Goal: Task Accomplishment & Management: Complete application form

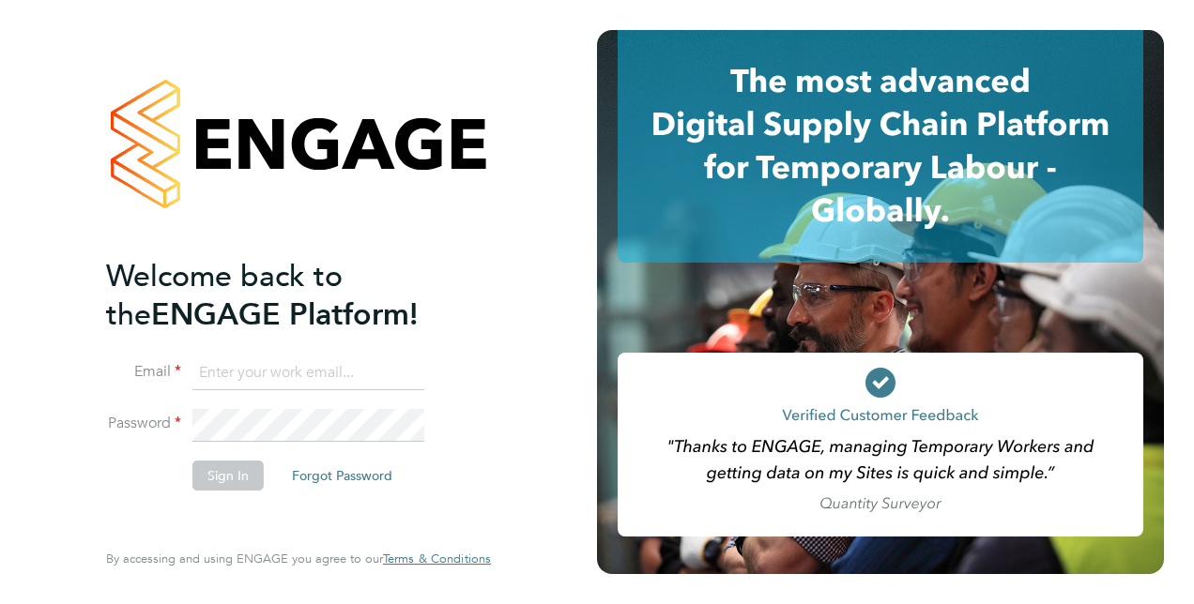
type input "scott.savage@vistry.co.uk"
click at [175, 484] on li "Sign In Forgot Password" at bounding box center [289, 485] width 366 height 49
type input "scott.savage@vistry.co.uk"
click at [158, 461] on li "Sign In Forgot Password" at bounding box center [289, 485] width 366 height 49
click at [238, 476] on button "Sign In" at bounding box center [227, 476] width 71 height 30
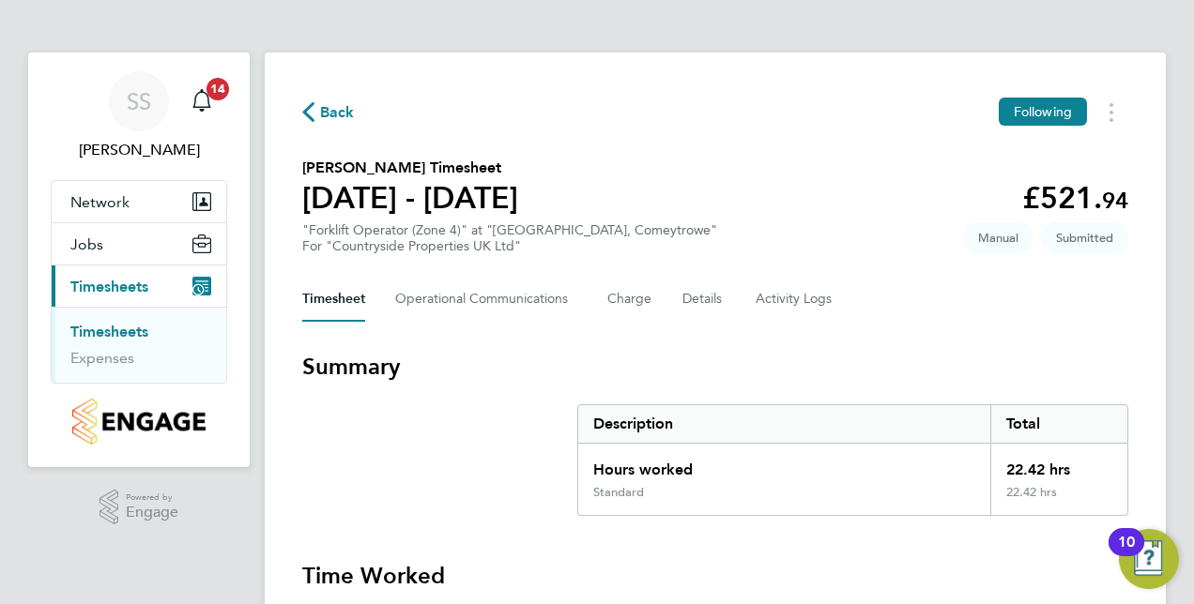
click at [1097, 359] on h3 "Summary" at bounding box center [715, 367] width 826 height 30
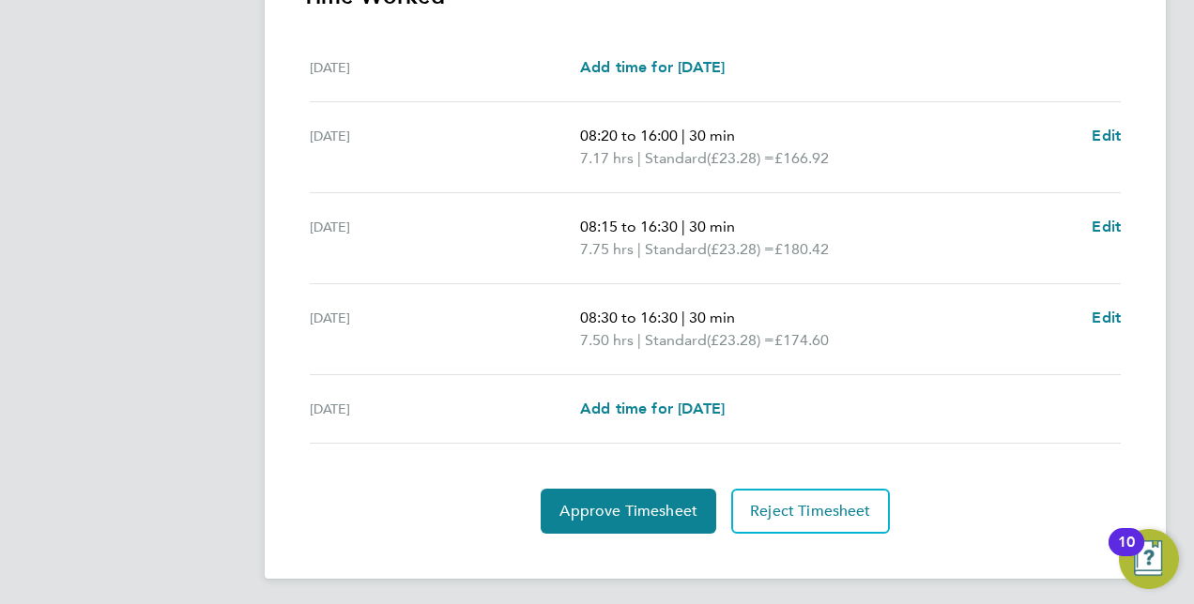
scroll to position [582, 0]
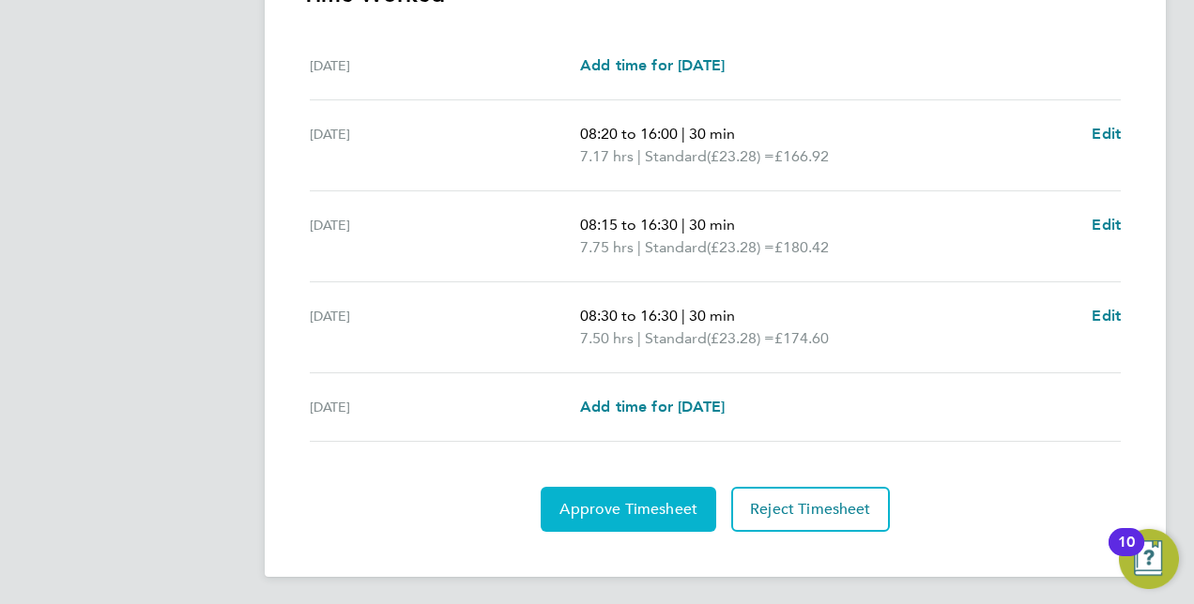
click at [667, 519] on button "Approve Timesheet" at bounding box center [629, 509] width 176 height 45
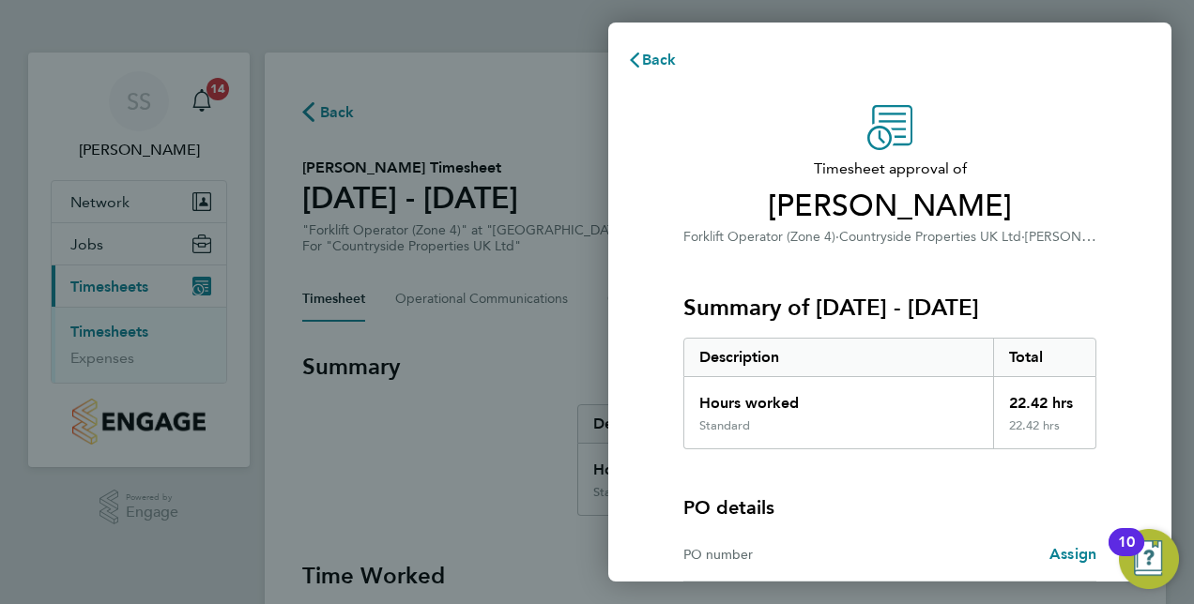
click at [1051, 503] on div "PO details" at bounding box center [889, 508] width 413 height 26
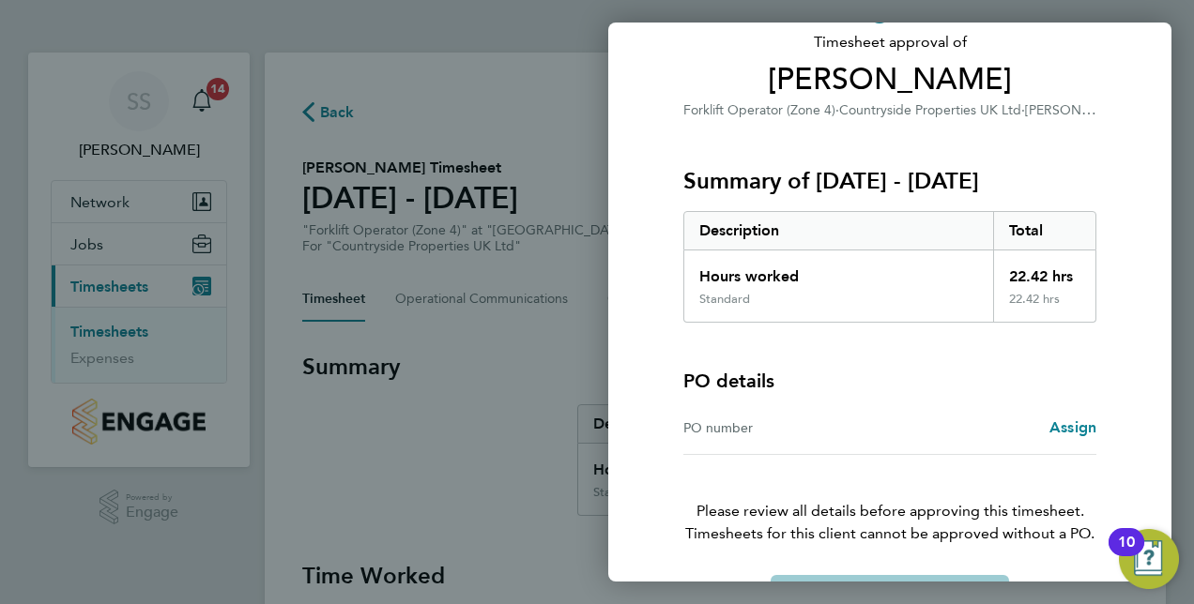
scroll to position [186, 0]
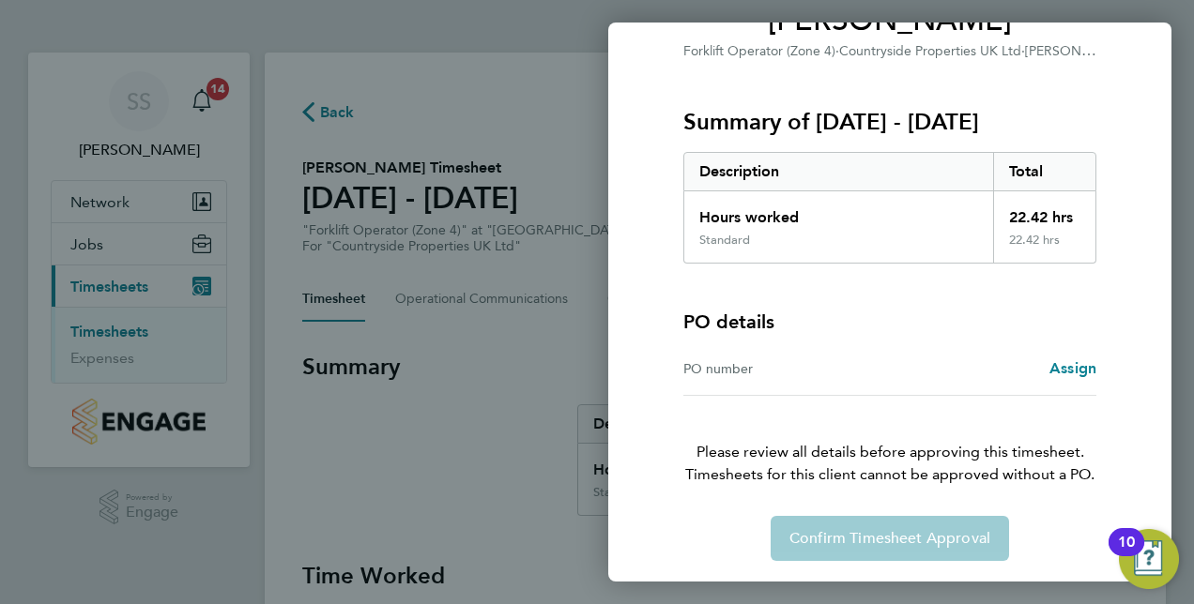
click at [544, 313] on div "Back Timesheet approval of [PERSON_NAME] Forklift Operator (Zone 4) · Countrysi…" at bounding box center [597, 302] width 1194 height 604
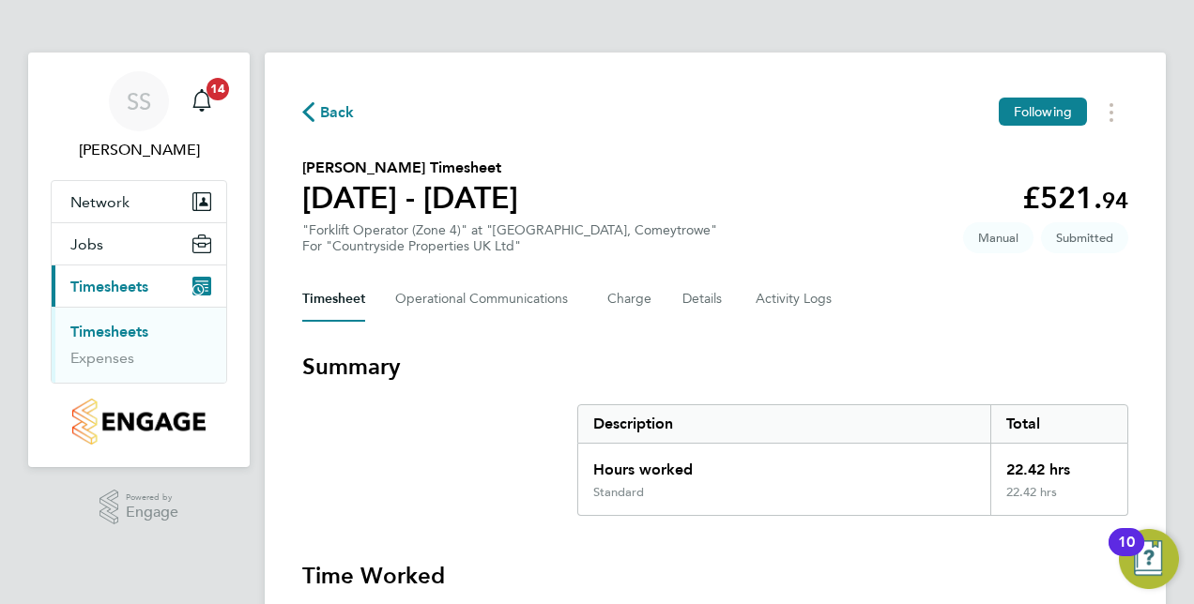
click at [1127, 342] on div "Back Following [PERSON_NAME] Timesheet [DATE] - [DATE] £521. 94 "Forklift Opera…" at bounding box center [715, 606] width 901 height 1107
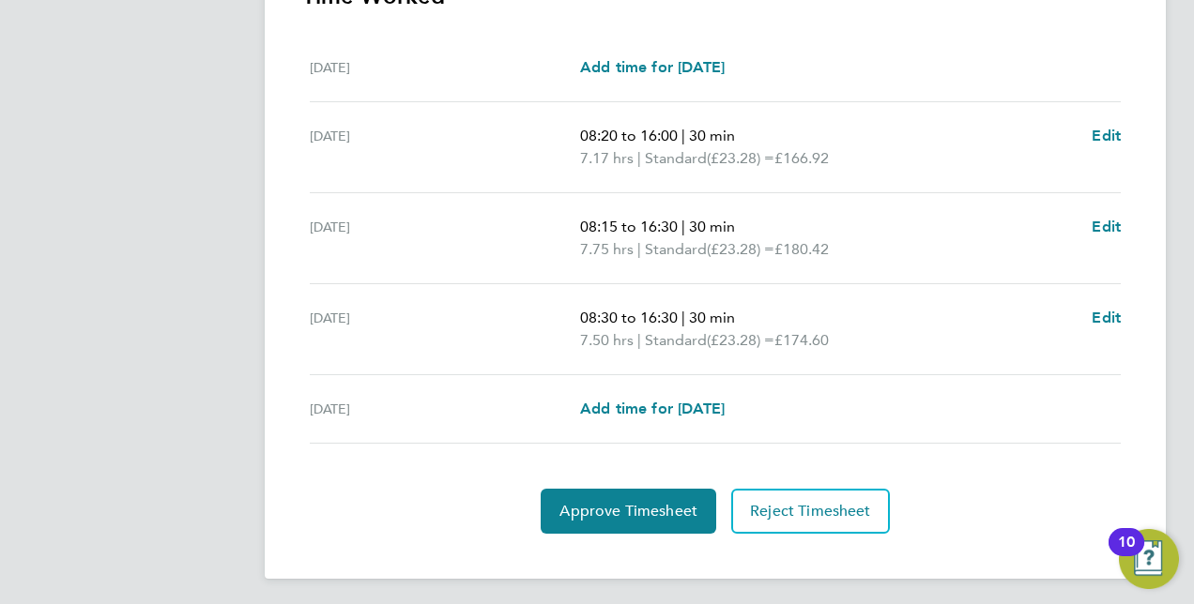
scroll to position [582, 0]
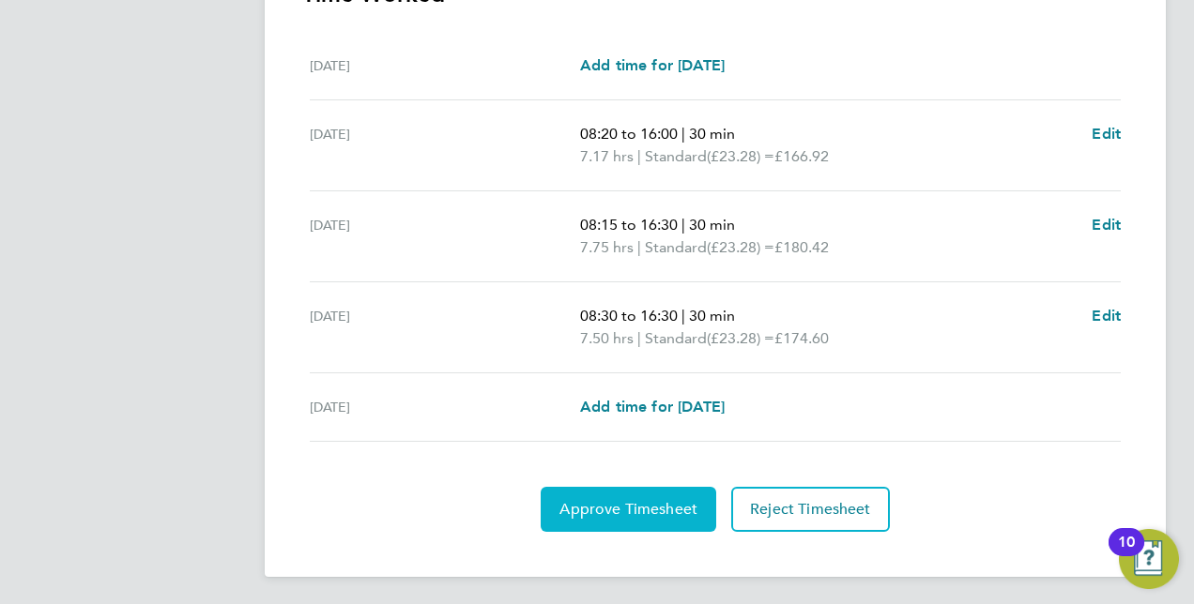
click at [633, 511] on span "Approve Timesheet" at bounding box center [628, 509] width 138 height 19
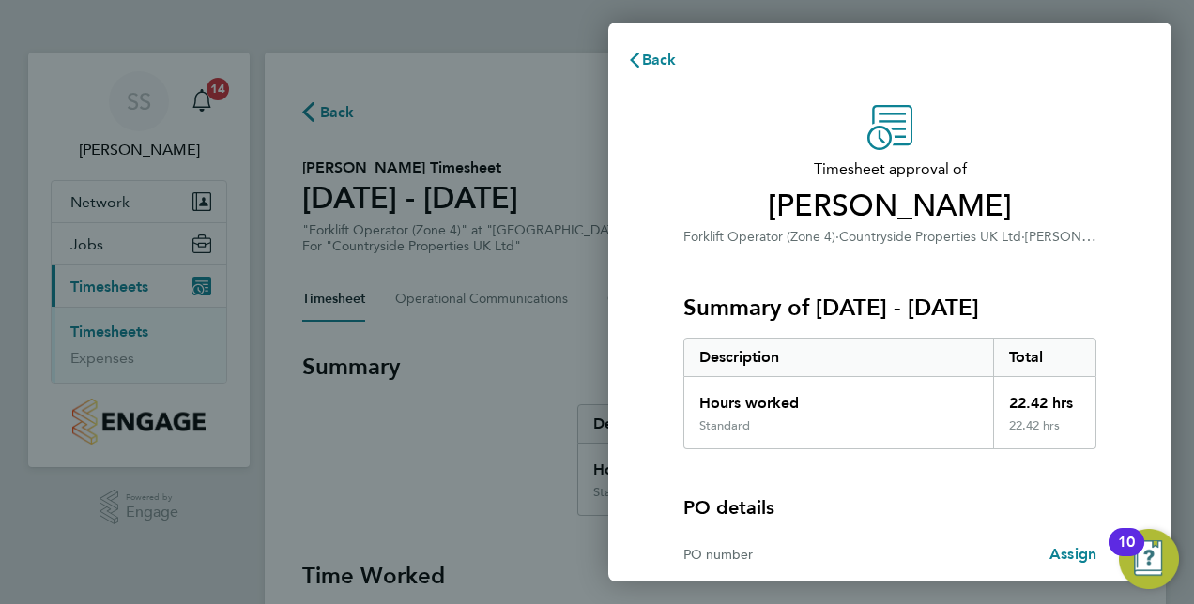
click at [976, 475] on div "PO details PO number Assign" at bounding box center [889, 516] width 413 height 132
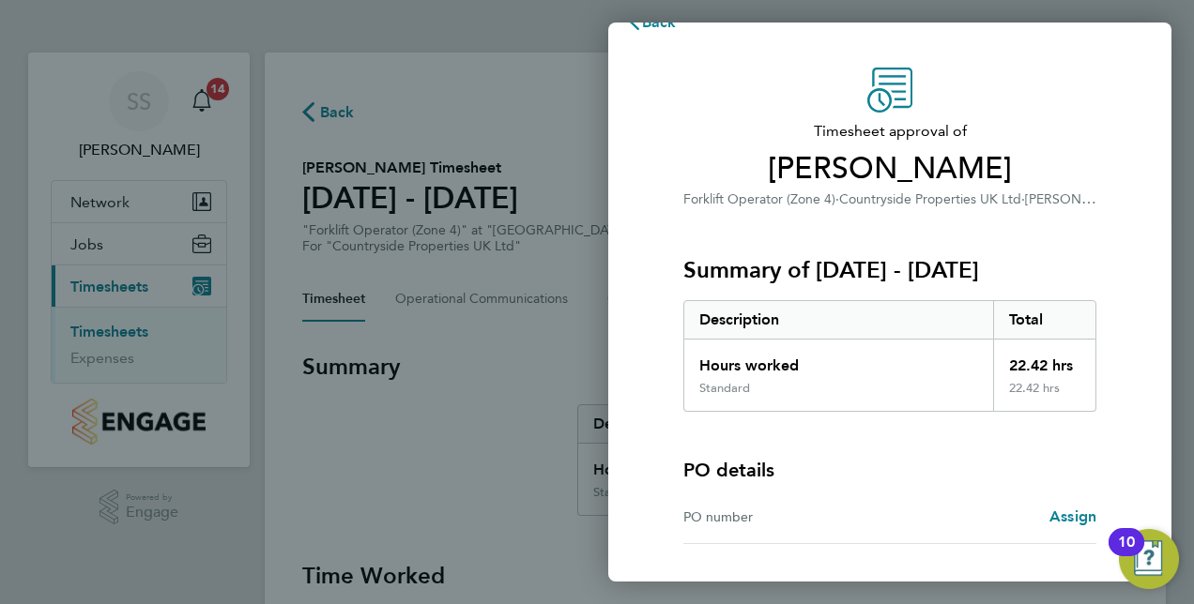
scroll to position [186, 0]
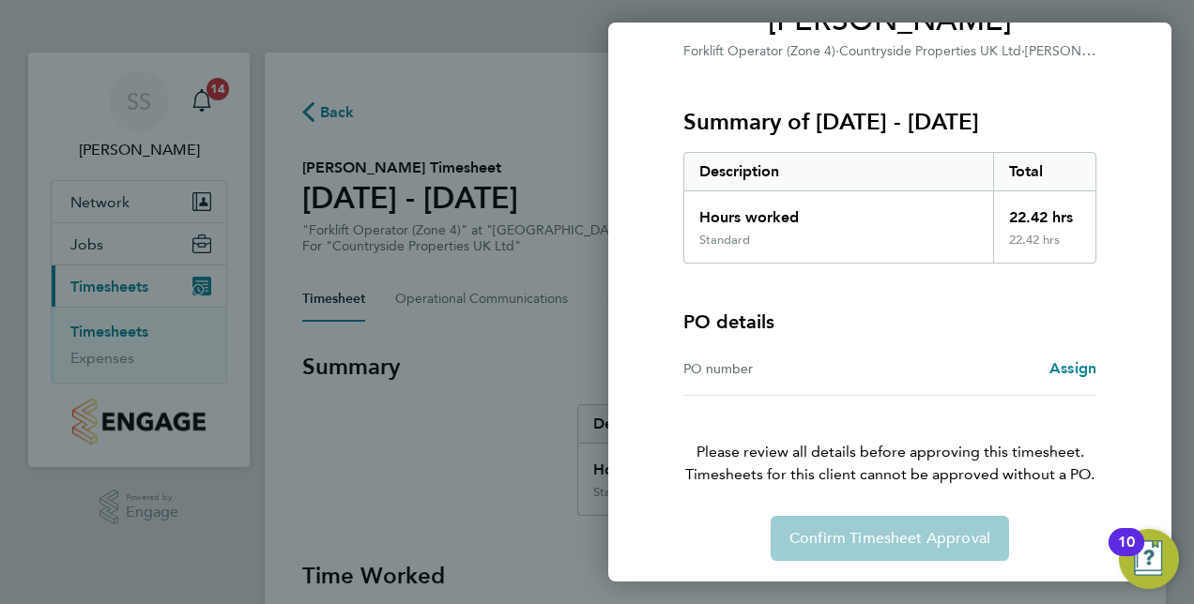
click at [774, 485] on div "Timesheet approval of [PERSON_NAME] Forklift Operator (Zone 4) · Countryside Pr…" at bounding box center [890, 240] width 458 height 642
click at [1077, 363] on span "Assign" at bounding box center [1072, 368] width 47 height 18
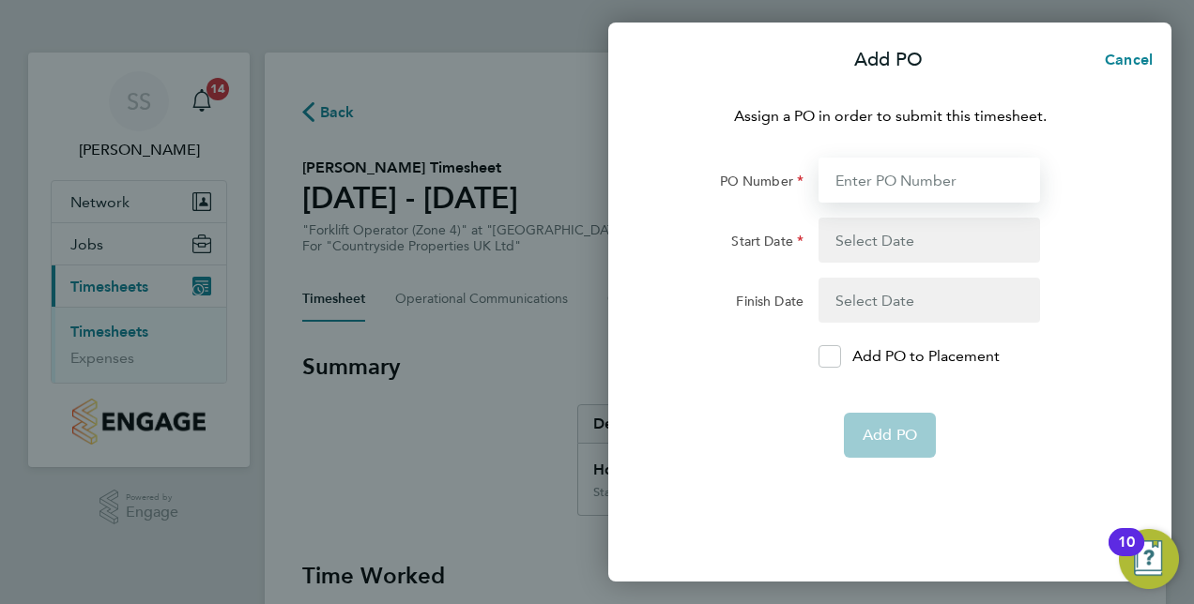
click at [930, 176] on input "PO Number" at bounding box center [928, 180] width 221 height 45
type input "B1012"
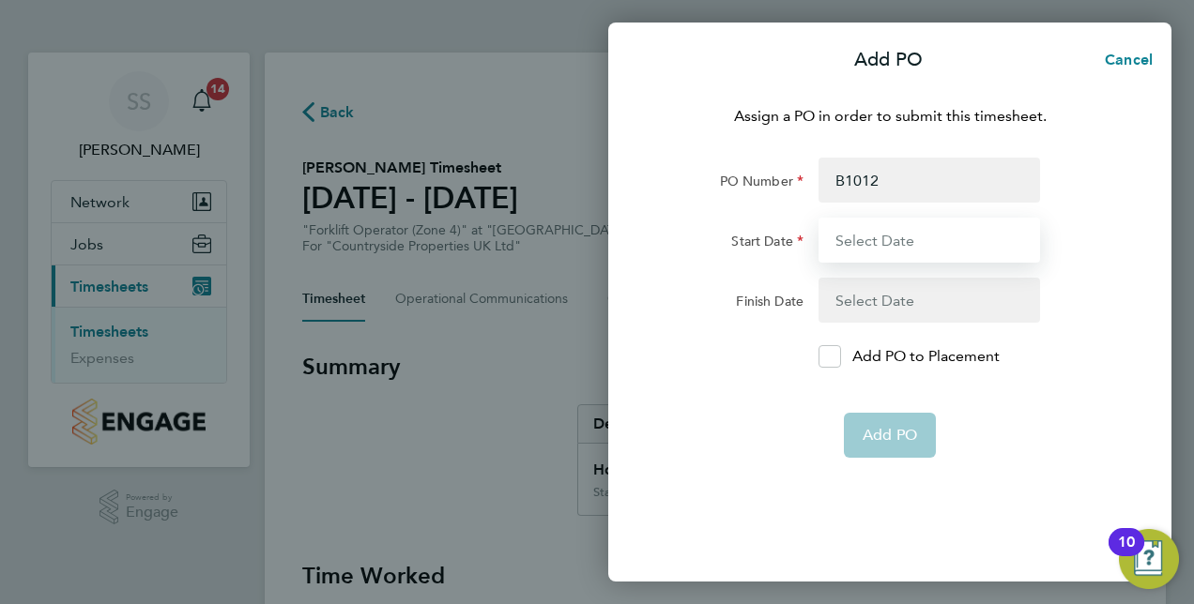
type input "[DATE]"
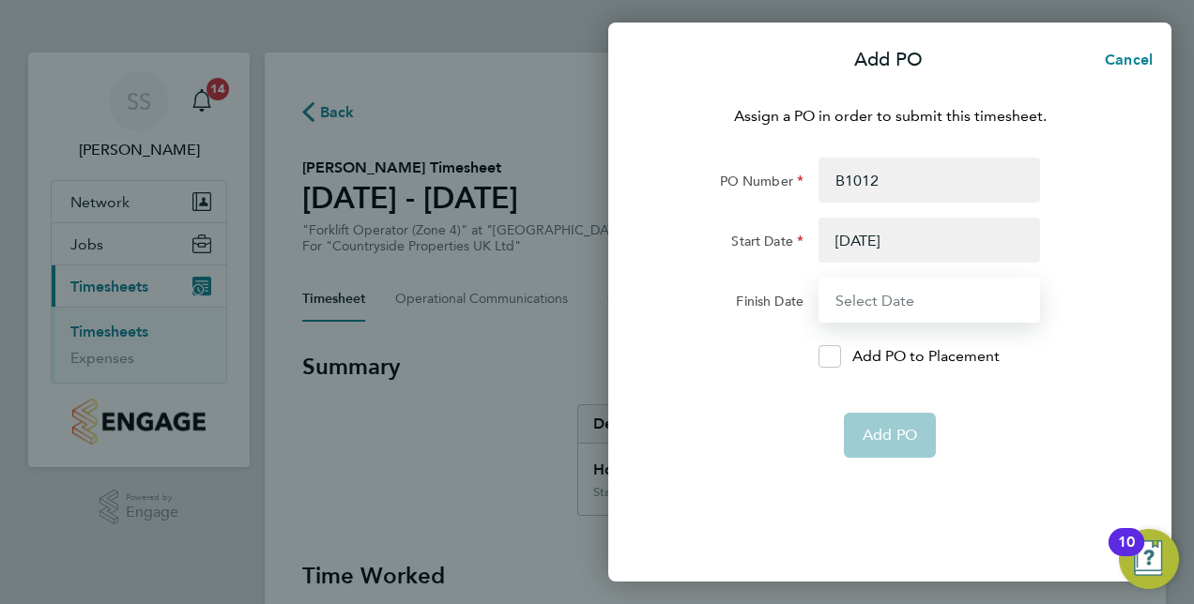
type input "[DATE]"
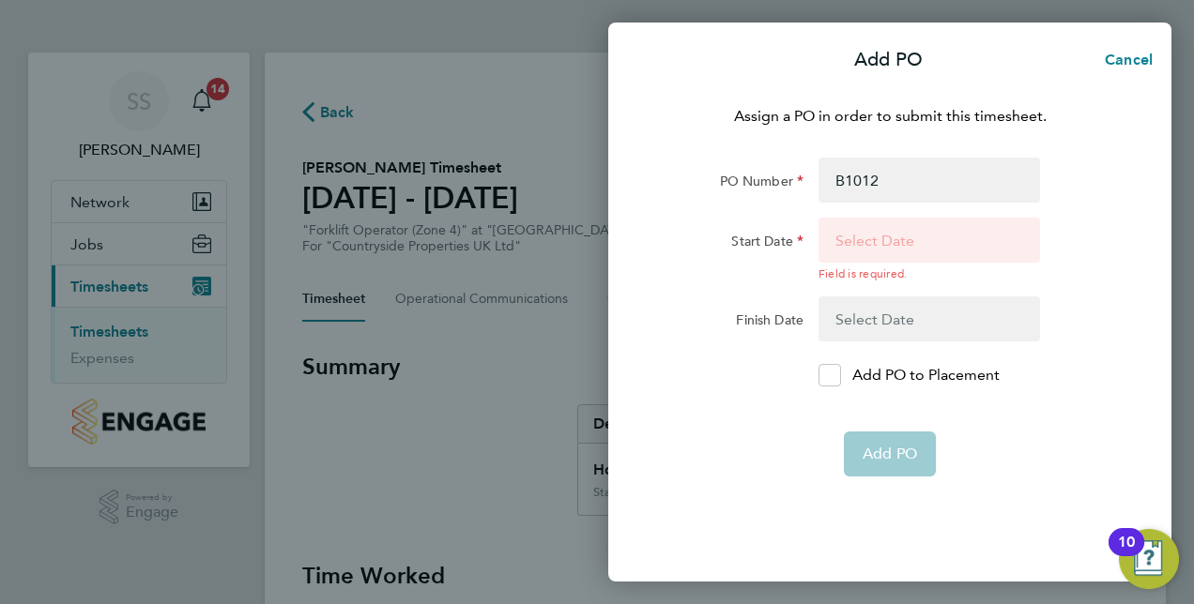
click at [894, 244] on button "button" at bounding box center [928, 250] width 221 height 64
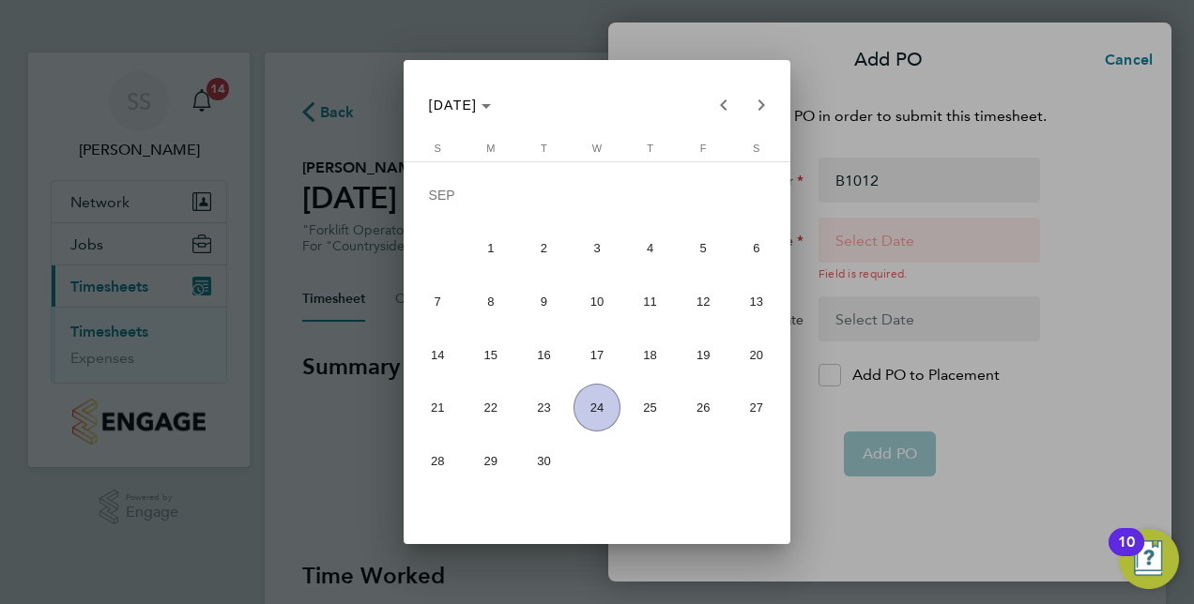
click at [496, 344] on span "15" at bounding box center [490, 355] width 48 height 48
type input "[DATE]"
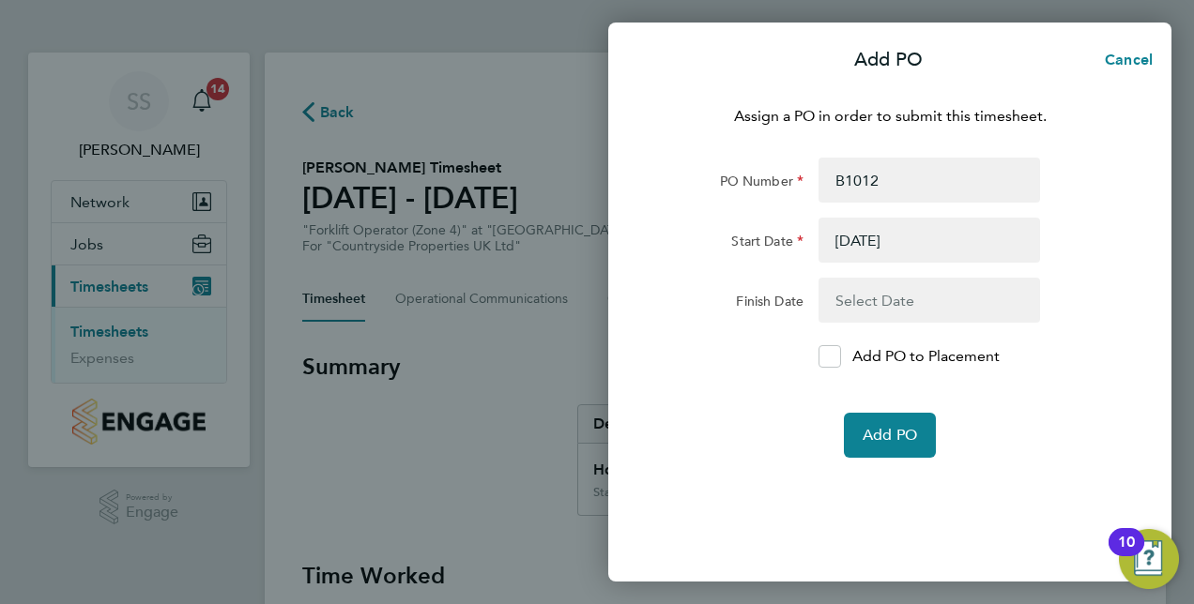
click at [941, 302] on button "button" at bounding box center [928, 300] width 221 height 45
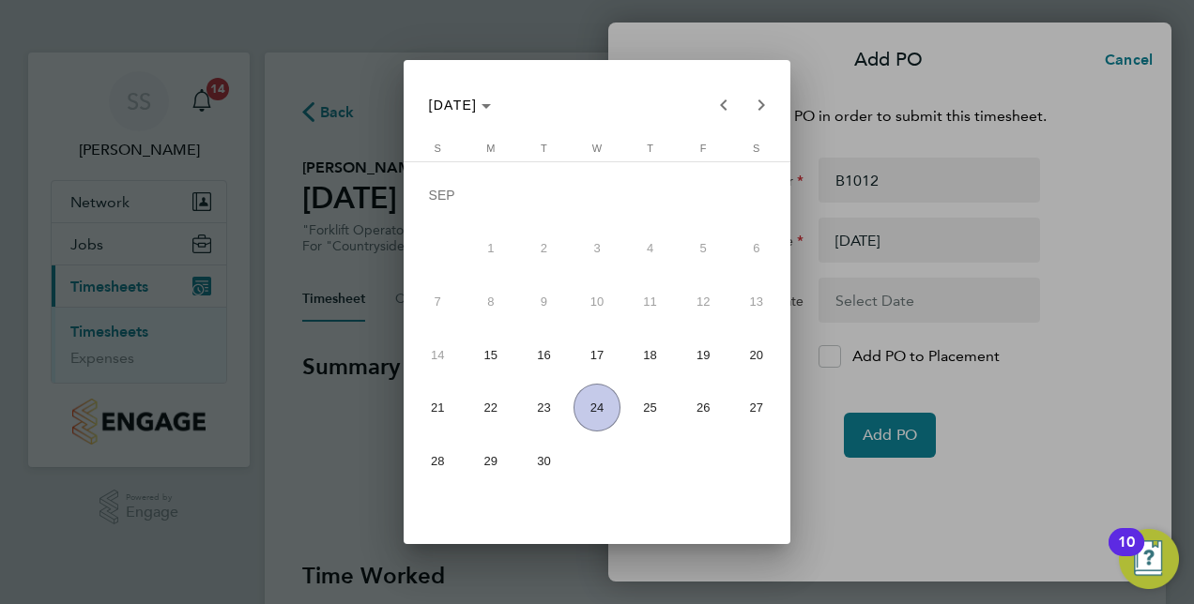
click at [423, 405] on span "21" at bounding box center [438, 408] width 48 height 48
type input "[DATE]"
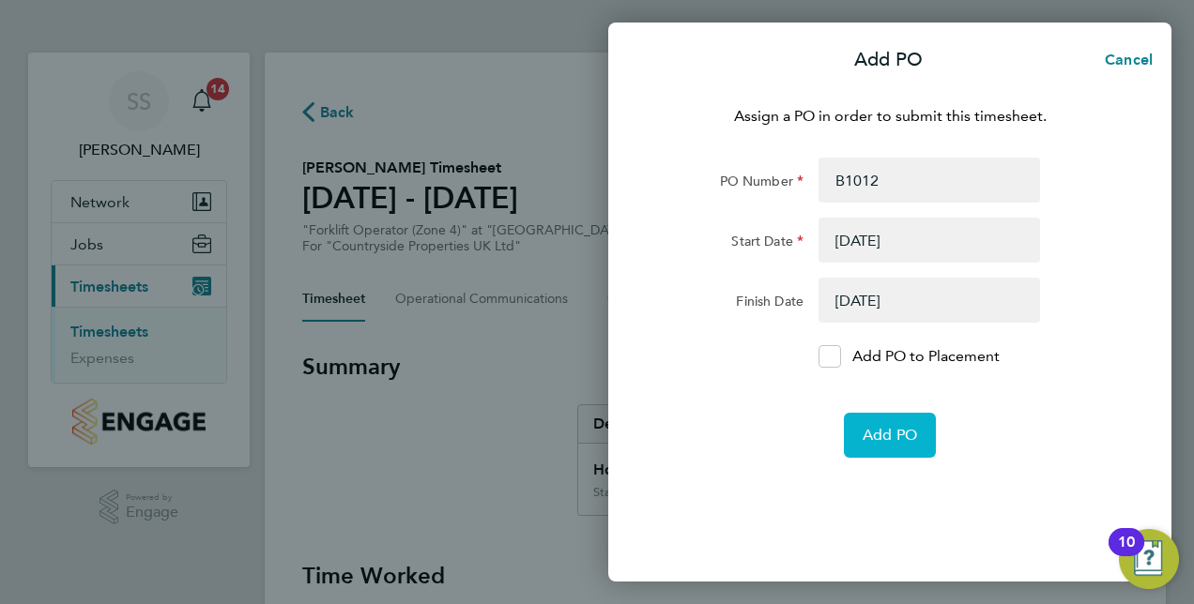
click at [892, 437] on span "Add PO" at bounding box center [890, 435] width 54 height 19
click at [893, 451] on button "Add PO" at bounding box center [890, 435] width 92 height 45
click at [831, 364] on div at bounding box center [829, 356] width 23 height 23
click at [836, 357] on input "Add PO to Placement" at bounding box center [836, 357] width 0 height 0
click at [898, 420] on button "Add PO" at bounding box center [890, 435] width 92 height 45
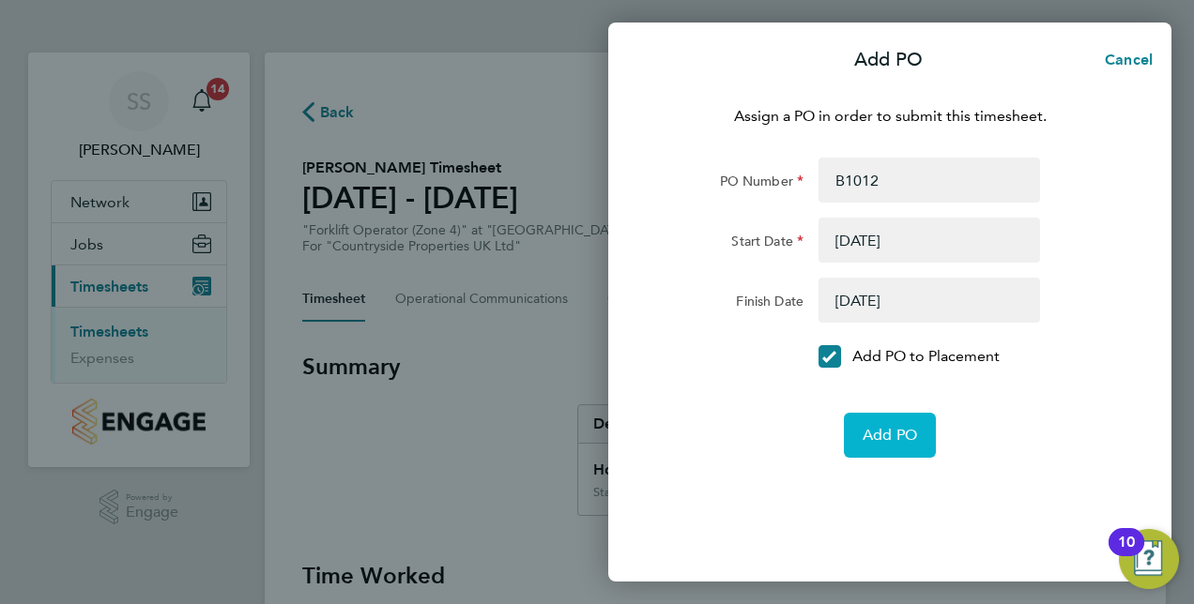
click at [887, 435] on span "Add PO" at bounding box center [890, 435] width 54 height 19
click at [1147, 54] on span "Cancel" at bounding box center [1125, 60] width 53 height 18
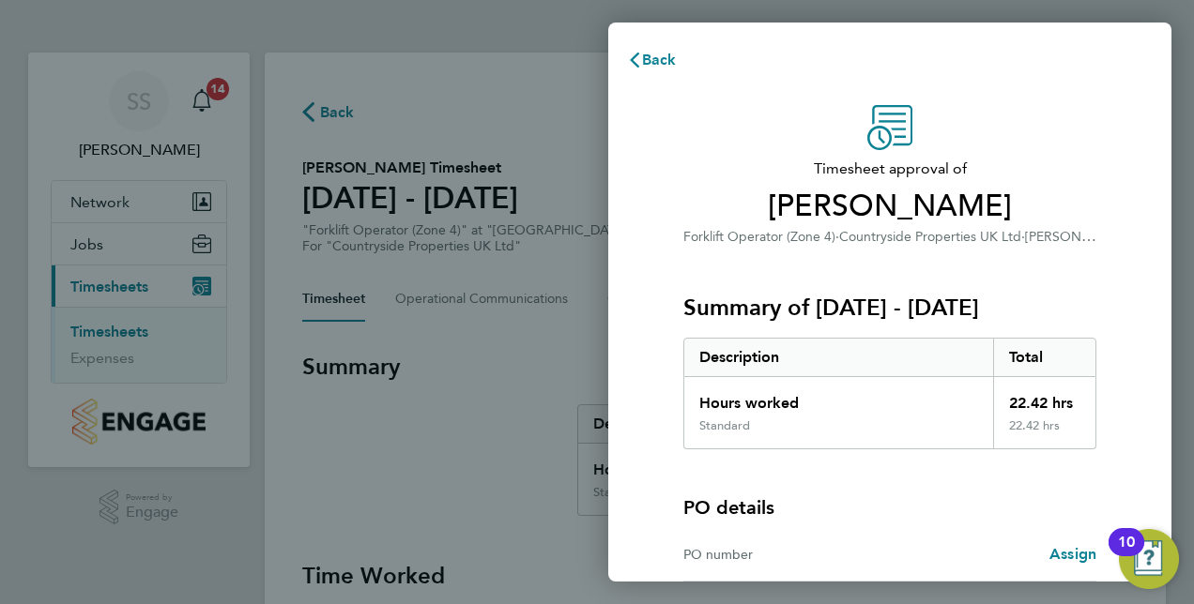
click at [1054, 334] on div "Summary of [DATE] - [DATE] Description Total Hours worked 22.42 hrs Standard 22…" at bounding box center [889, 349] width 413 height 202
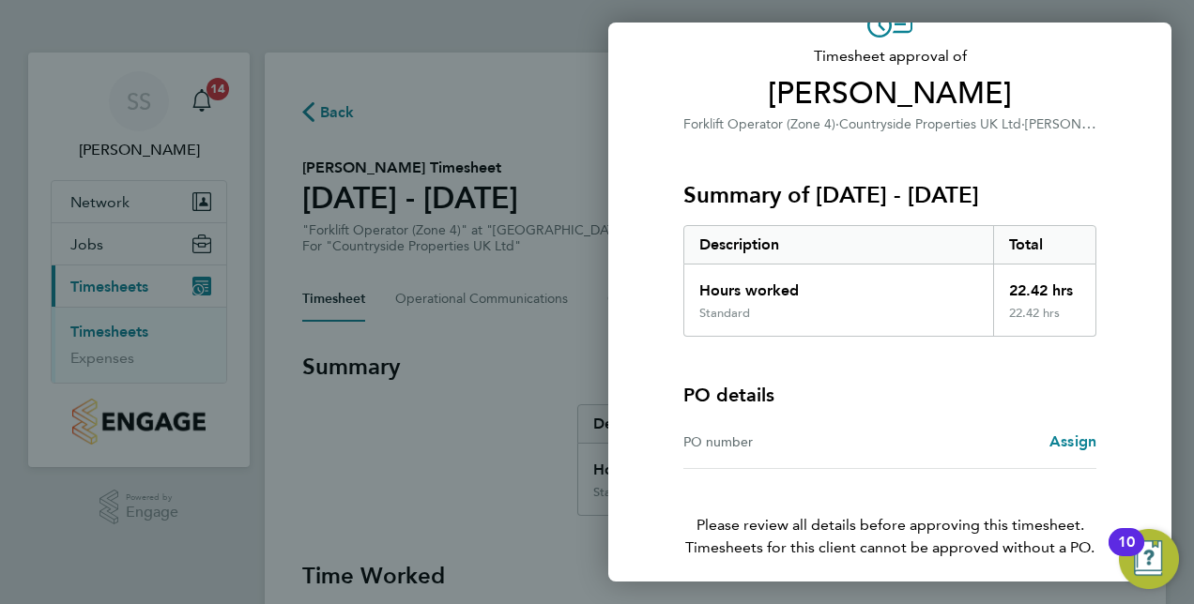
scroll to position [186, 0]
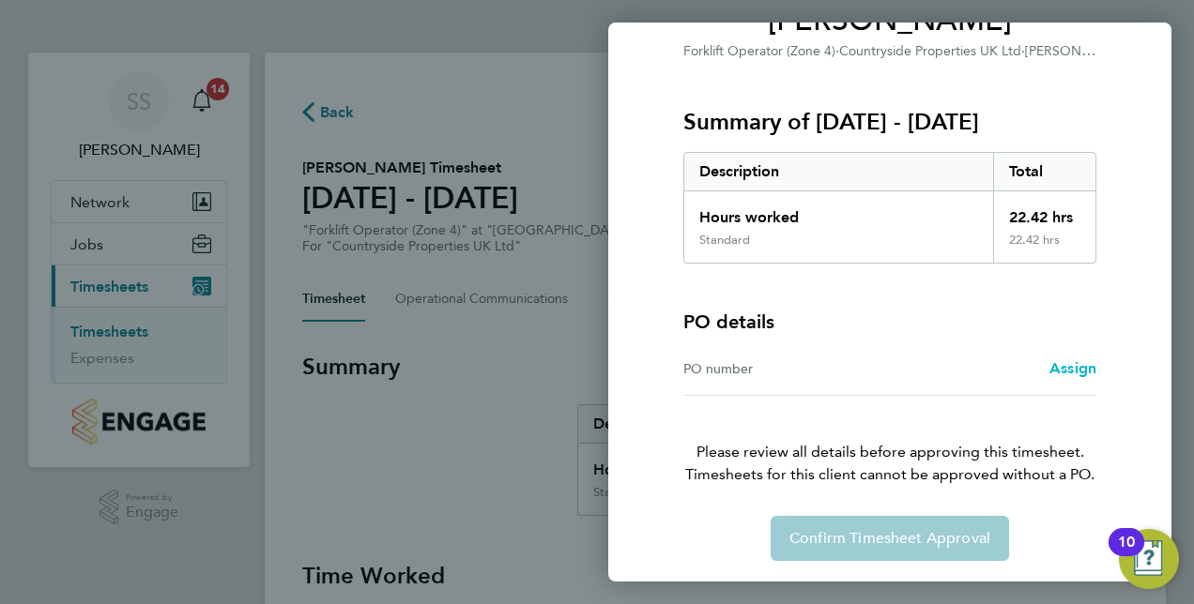
click at [1077, 366] on span "Assign" at bounding box center [1072, 368] width 47 height 18
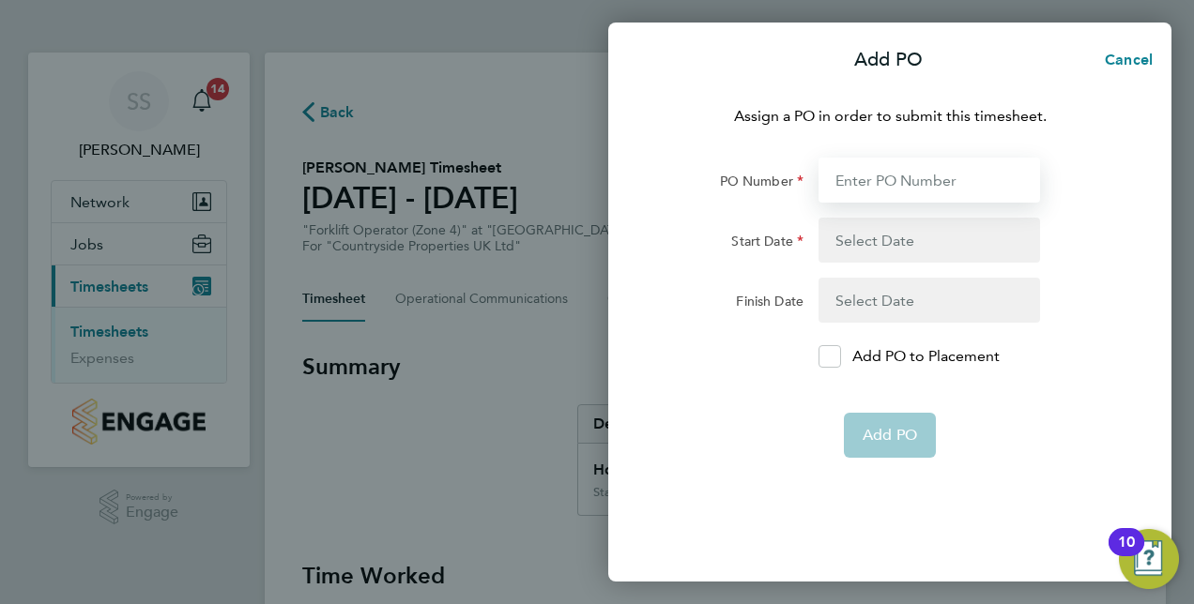
click at [873, 182] on input "PO Number" at bounding box center [928, 180] width 221 height 45
type input "B1012"
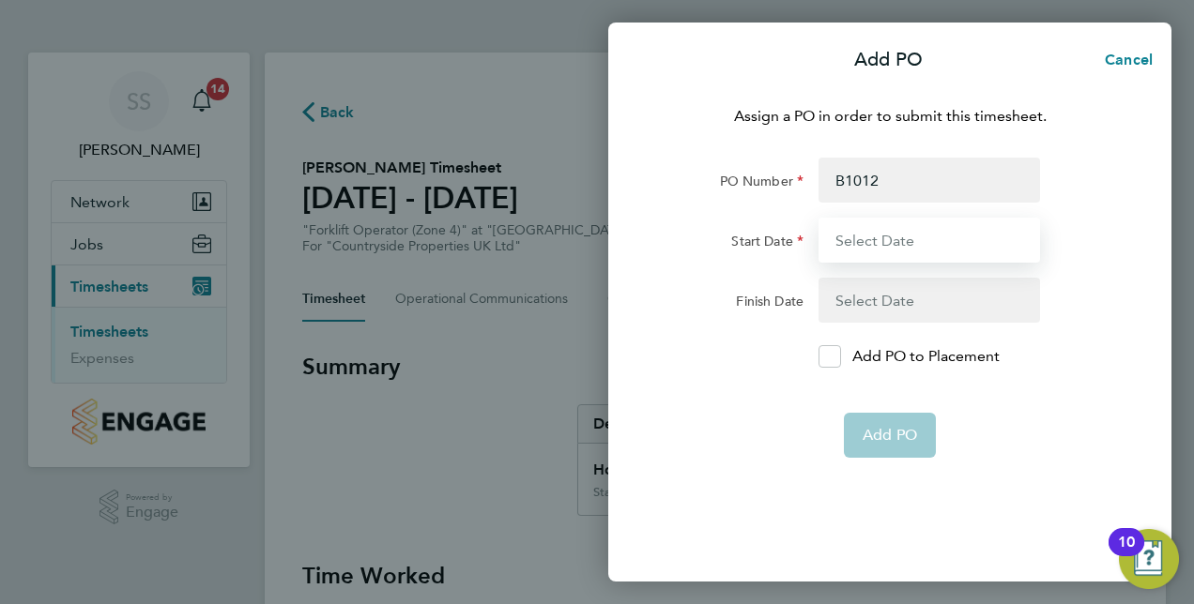
type input "[DATE]"
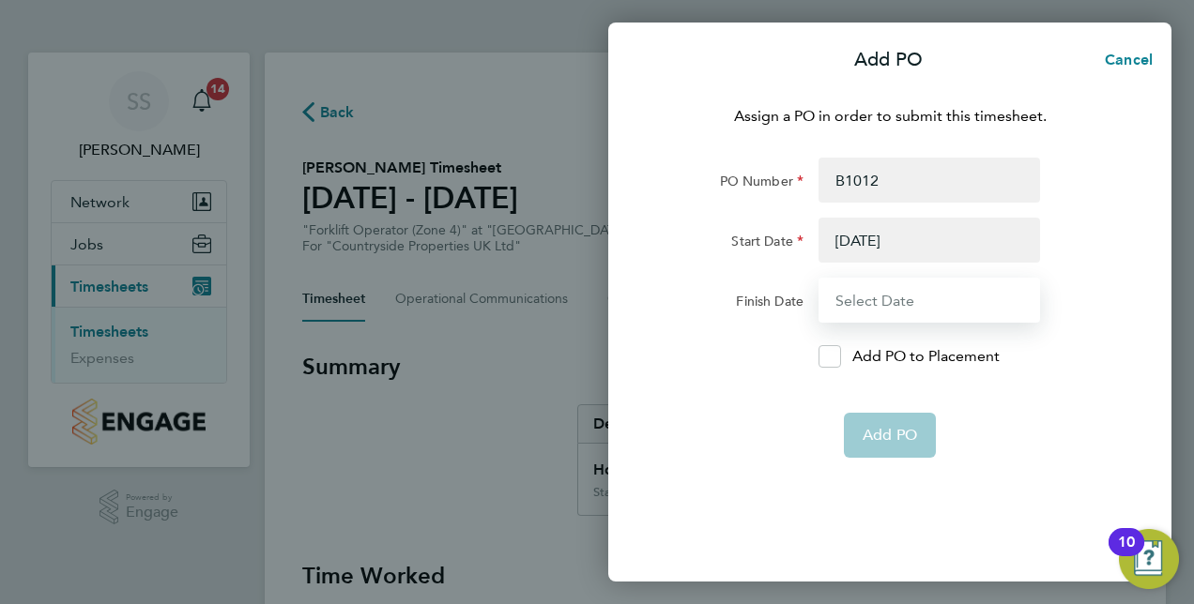
type input "[DATE]"
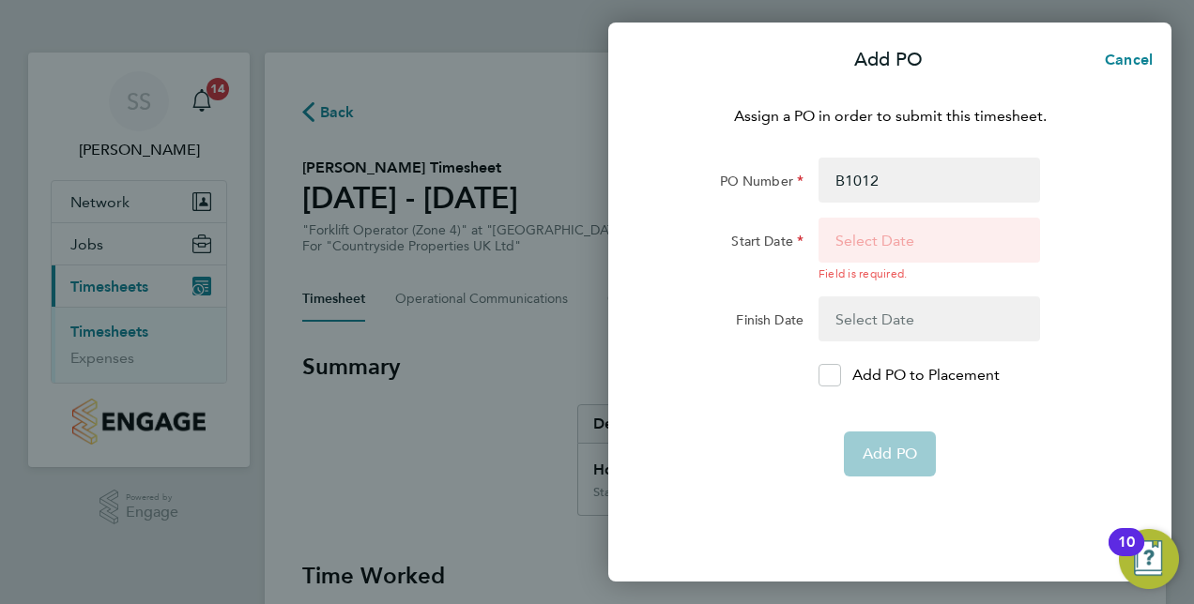
click at [918, 237] on button "button" at bounding box center [928, 250] width 221 height 64
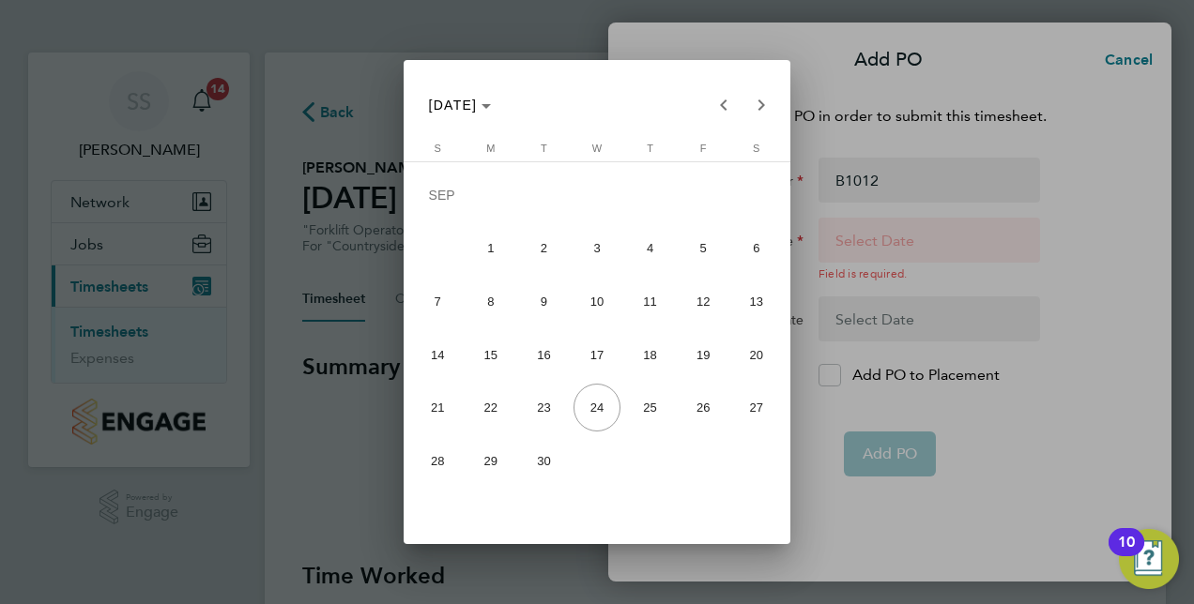
click at [492, 357] on span "15" at bounding box center [490, 355] width 48 height 48
type input "[DATE]"
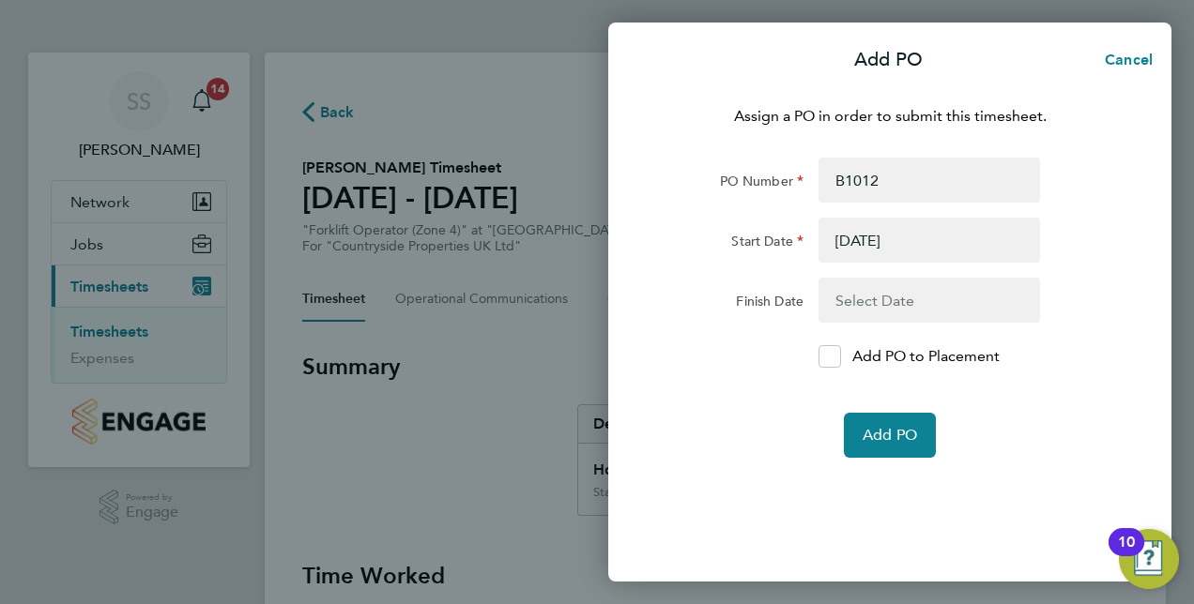
click at [894, 298] on button "button" at bounding box center [928, 300] width 221 height 45
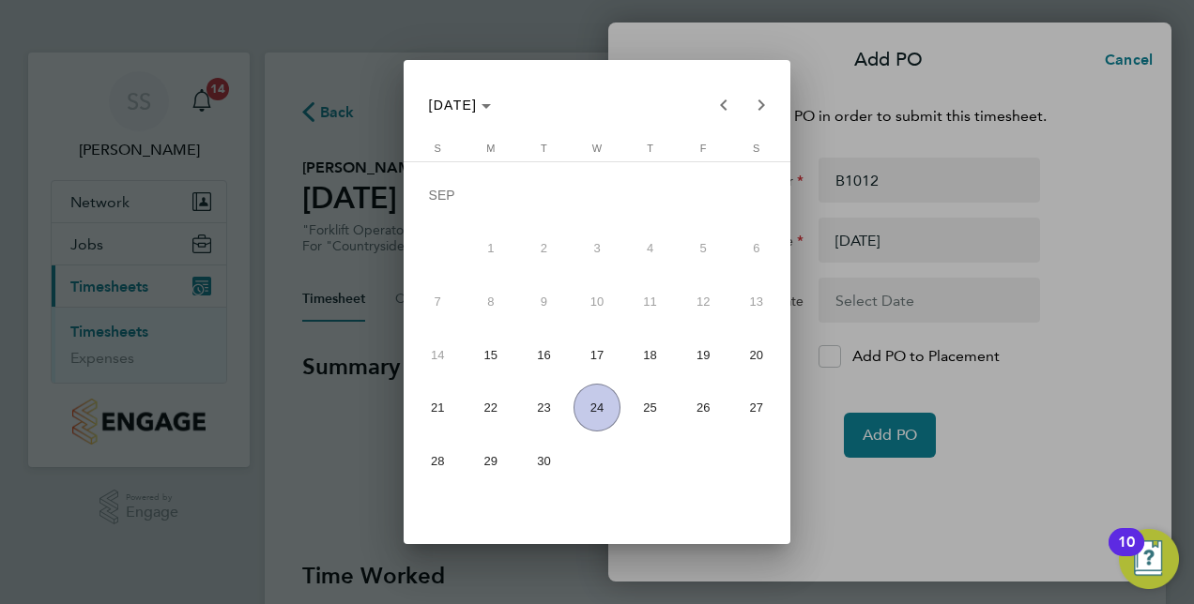
click at [451, 407] on span "21" at bounding box center [438, 408] width 48 height 48
type input "[DATE]"
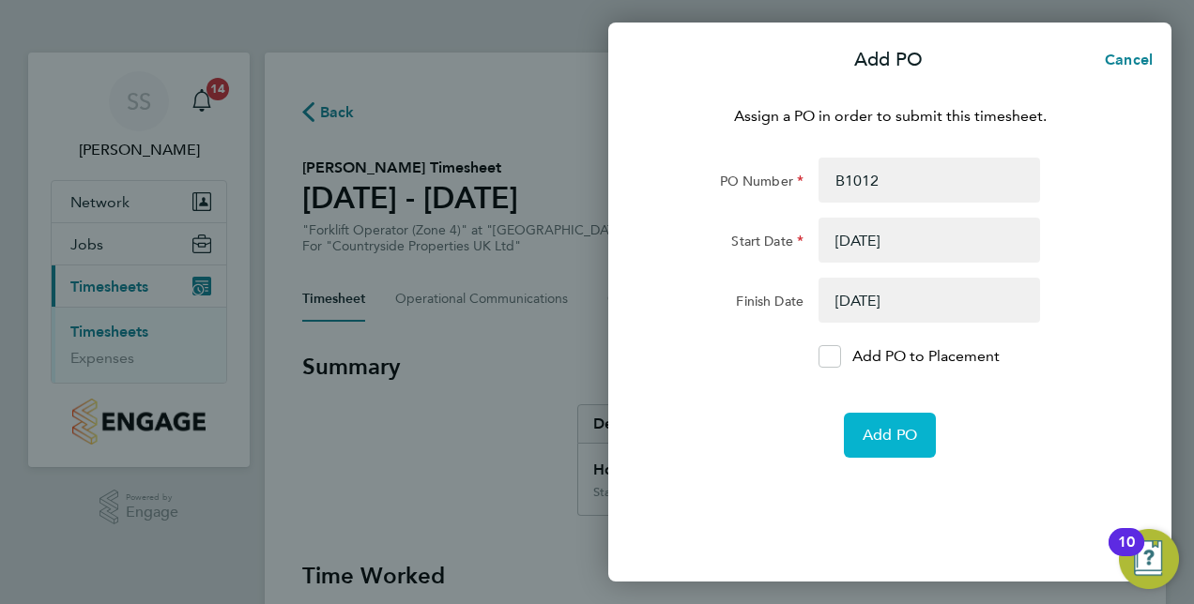
click at [895, 432] on span "Add PO" at bounding box center [890, 435] width 54 height 19
click at [423, 430] on div "Add PO Cancel Assign a PO in order to submit this timesheet. PO Number B1012 St…" at bounding box center [597, 302] width 1194 height 604
click at [1106, 54] on span "Cancel" at bounding box center [1125, 60] width 53 height 18
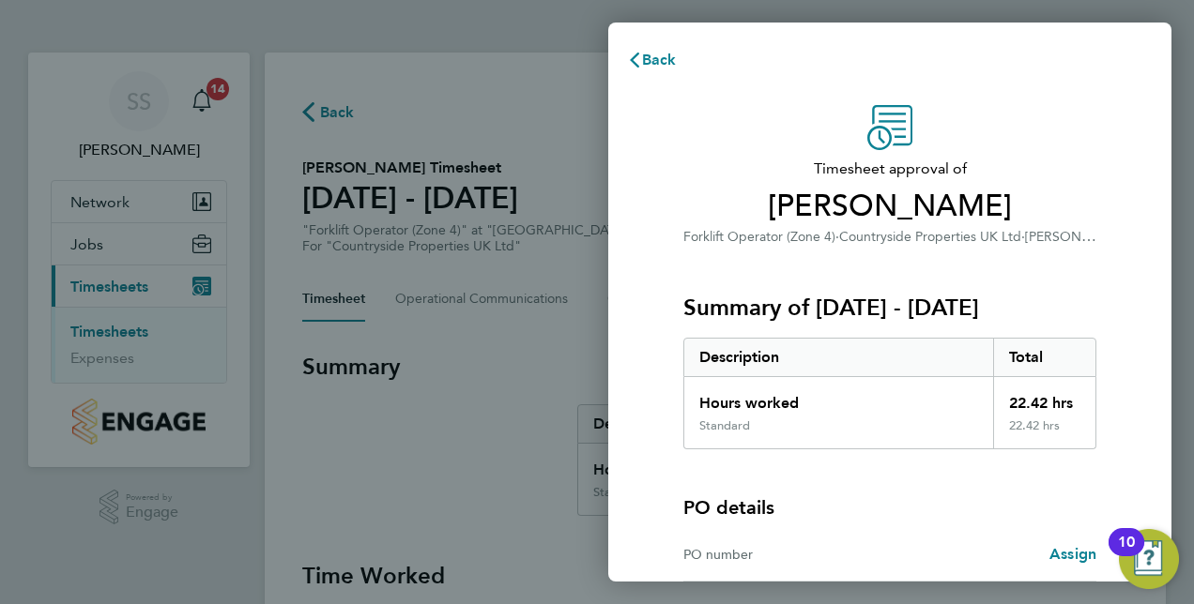
click at [1037, 362] on div "Total" at bounding box center [1044, 358] width 103 height 38
click at [649, 325] on div "Timesheet approval of [PERSON_NAME] Forklift Operator (Zone 4) · Countryside Pr…" at bounding box center [889, 426] width 563 height 687
click at [640, 53] on icon "button" at bounding box center [634, 60] width 15 height 15
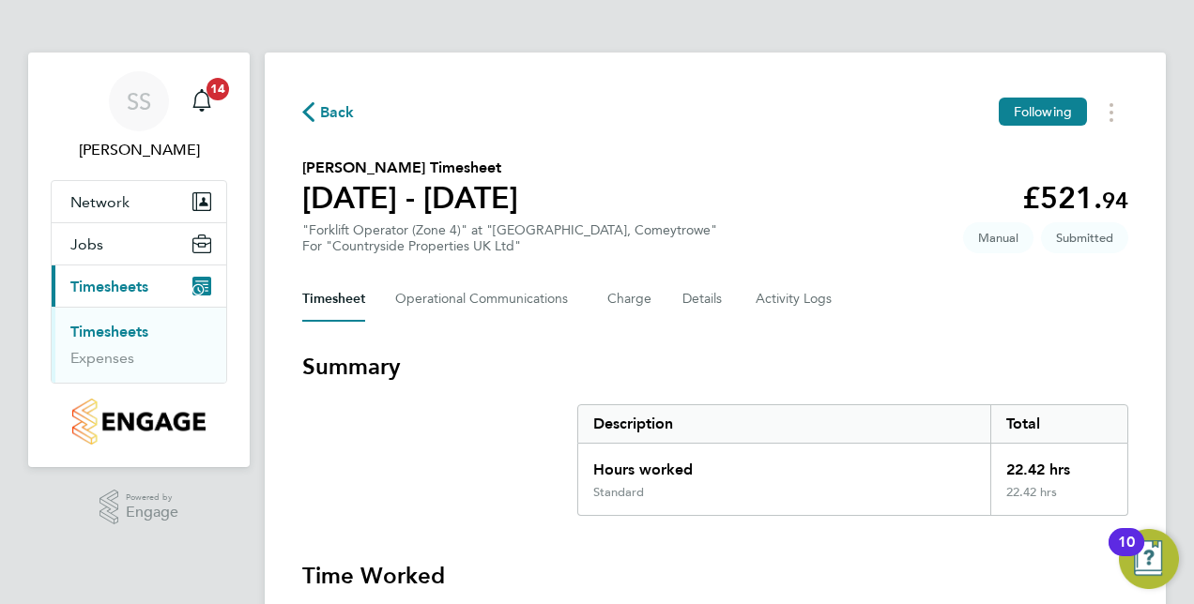
click at [566, 227] on div ""Forklift Operator (Zone 4)" at "[GEOGRAPHIC_DATA], Comeytrowe" For "Countrysid…" at bounding box center [509, 238] width 415 height 32
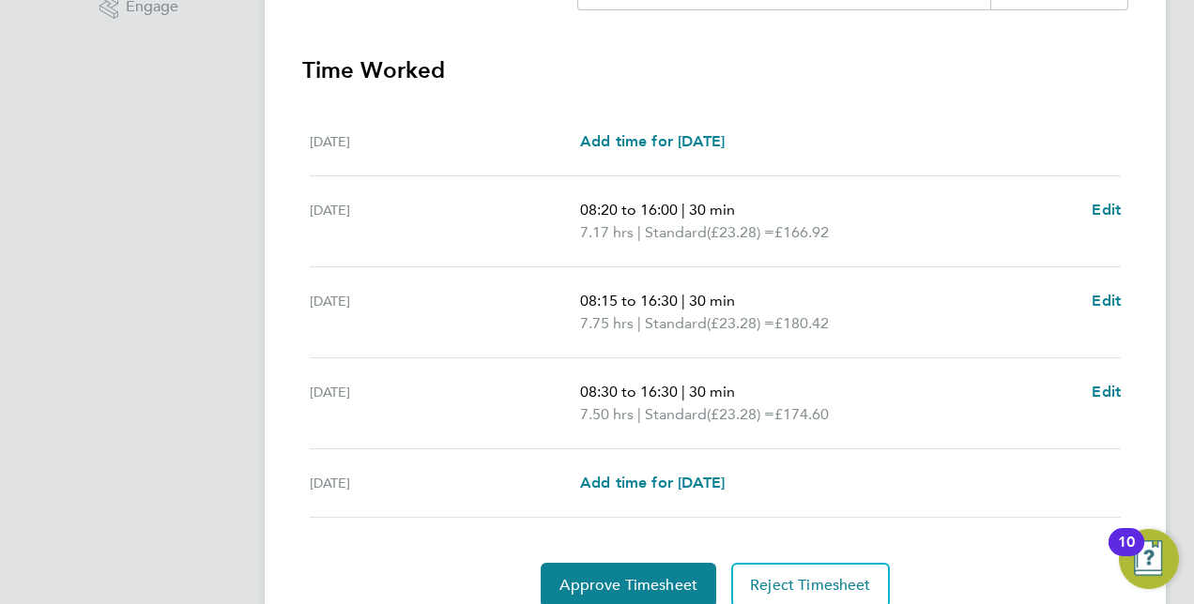
scroll to position [526, 0]
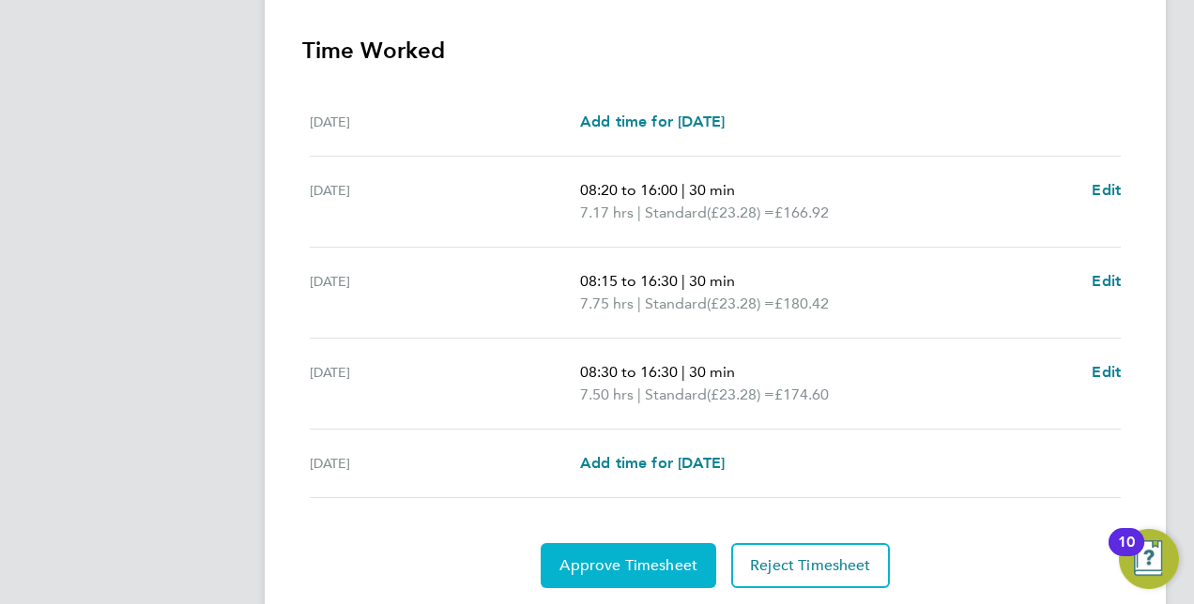
click at [684, 570] on span "Approve Timesheet" at bounding box center [628, 566] width 138 height 19
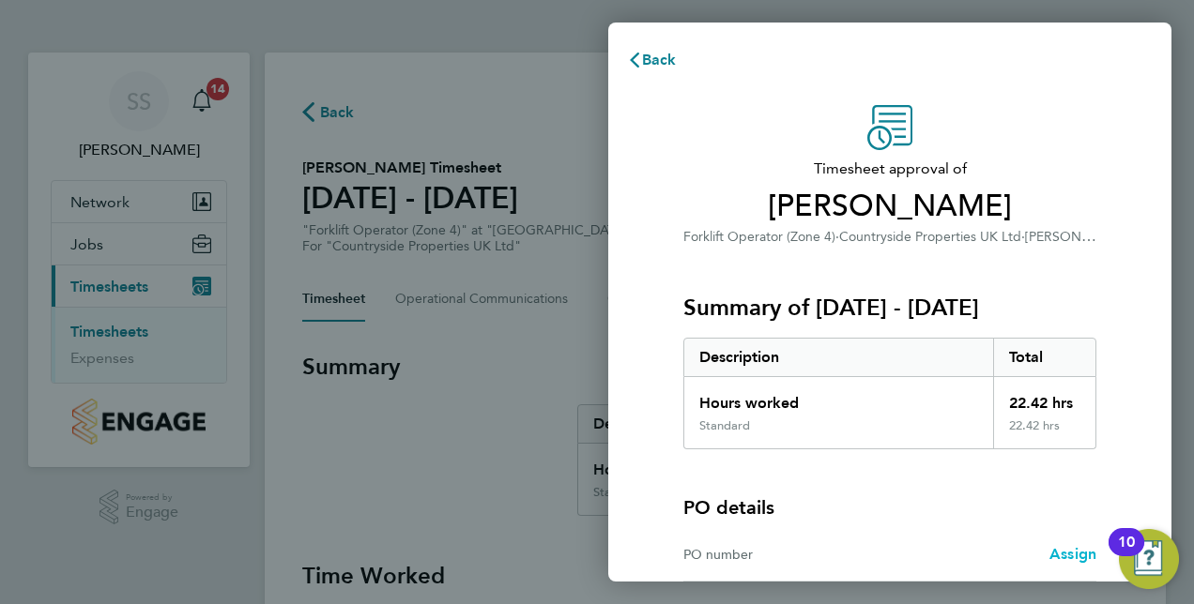
click at [1049, 543] on link "Assign" at bounding box center [1072, 554] width 47 height 23
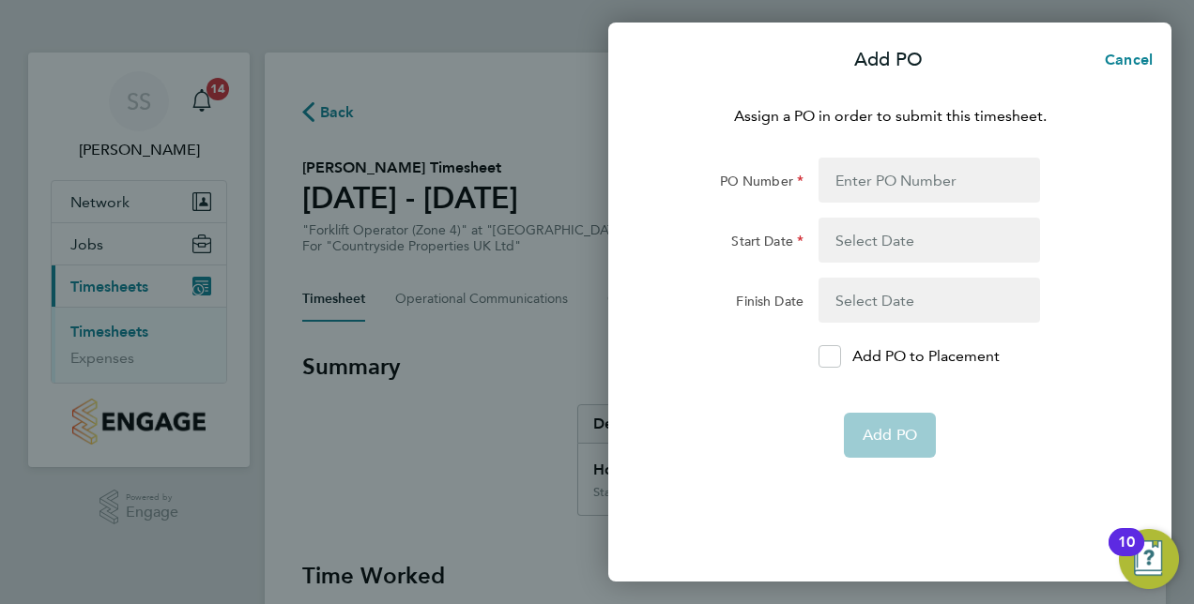
click at [894, 223] on button "button" at bounding box center [928, 240] width 221 height 45
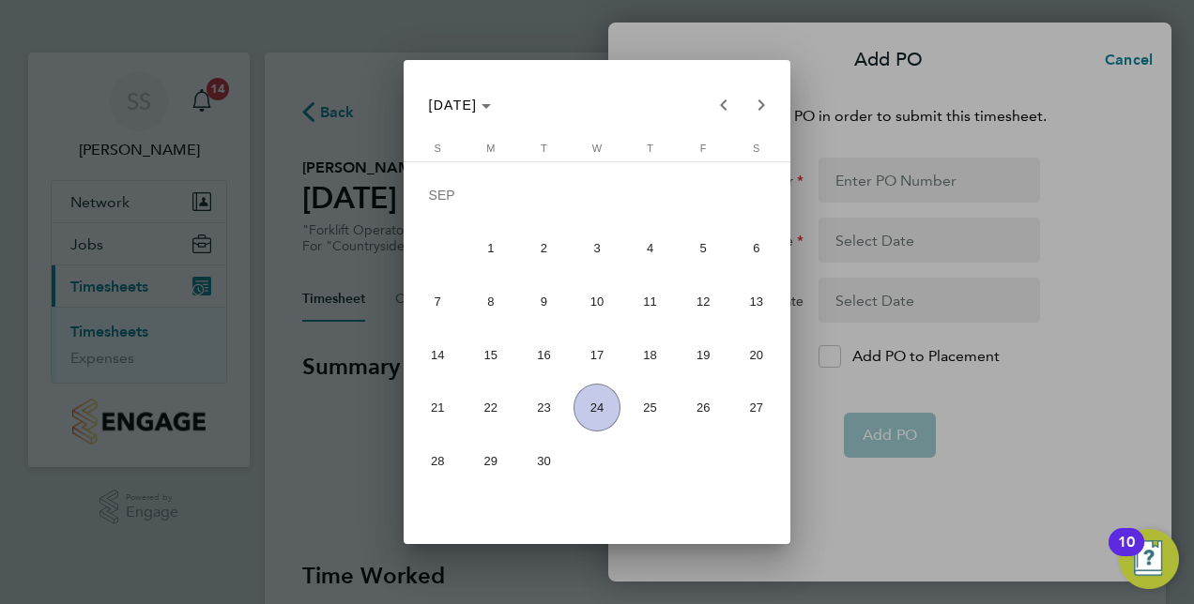
click at [548, 347] on span "16" at bounding box center [544, 355] width 48 height 48
type input "[DATE]"
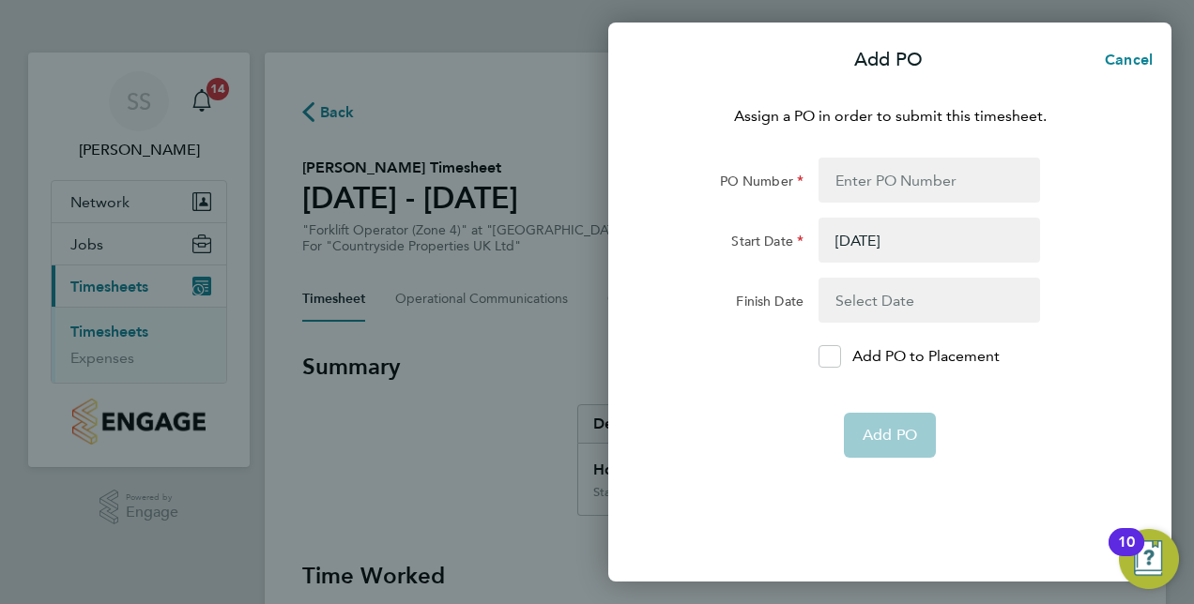
click at [955, 304] on button "button" at bounding box center [928, 300] width 221 height 45
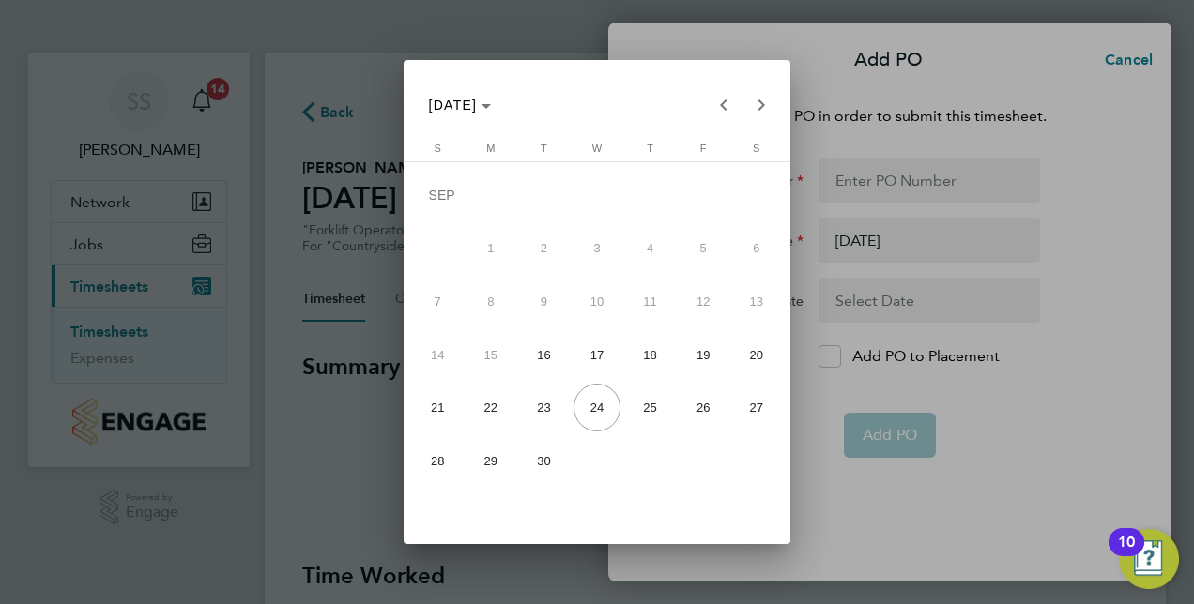
click at [648, 352] on span "18" at bounding box center [650, 355] width 48 height 48
type input "[DATE]"
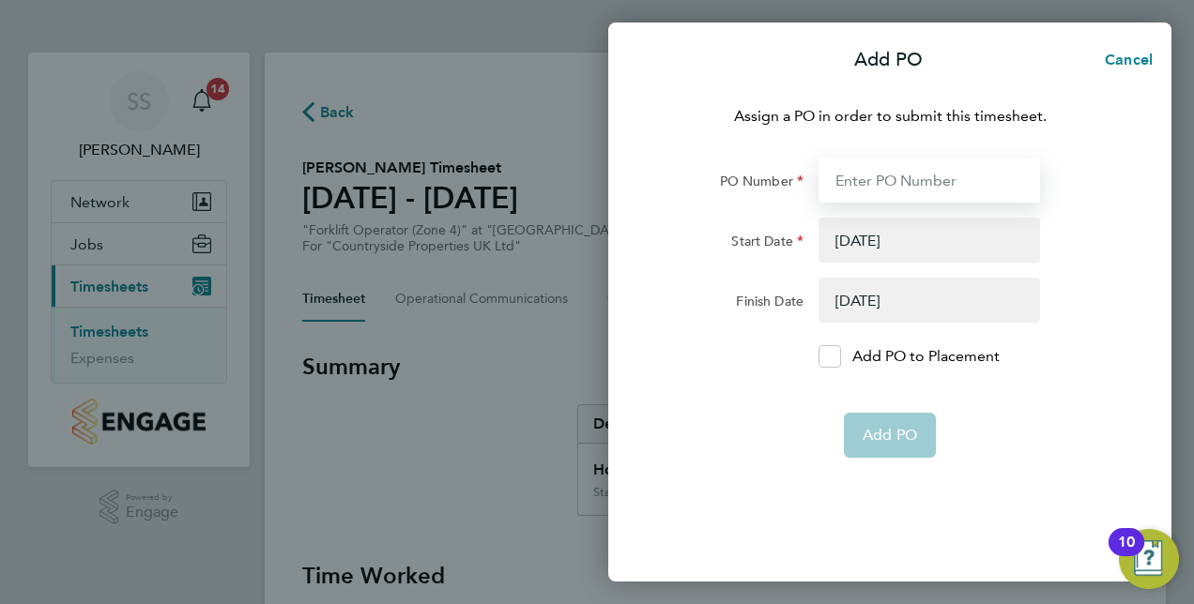
click at [901, 186] on input "PO Number" at bounding box center [928, 180] width 221 height 45
type input "B1012"
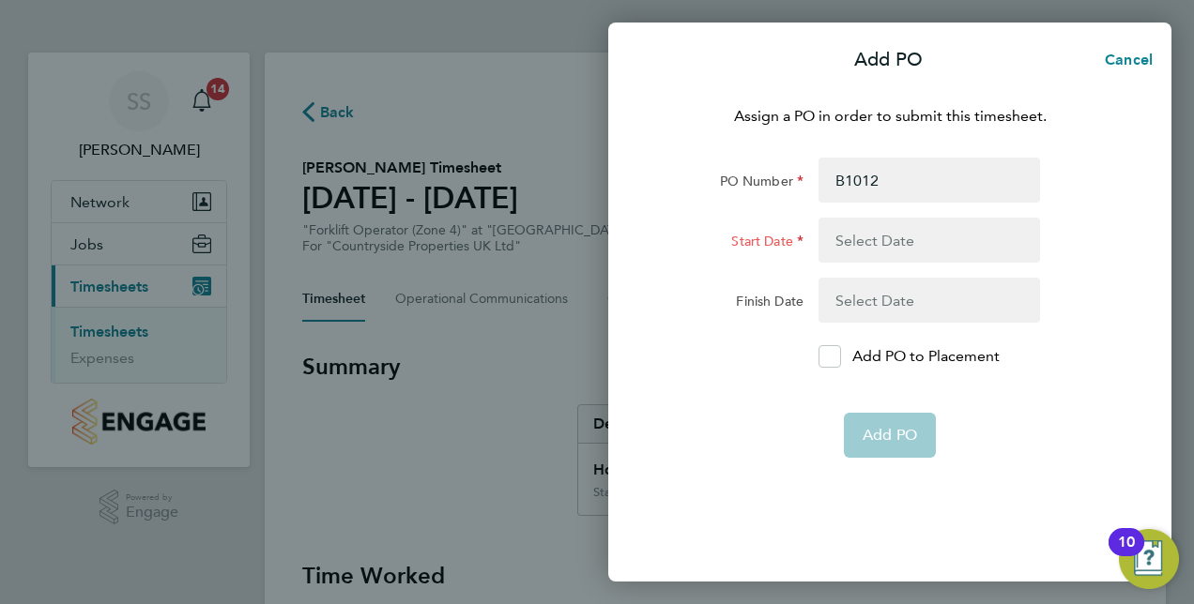
click at [884, 249] on button "button" at bounding box center [928, 240] width 221 height 45
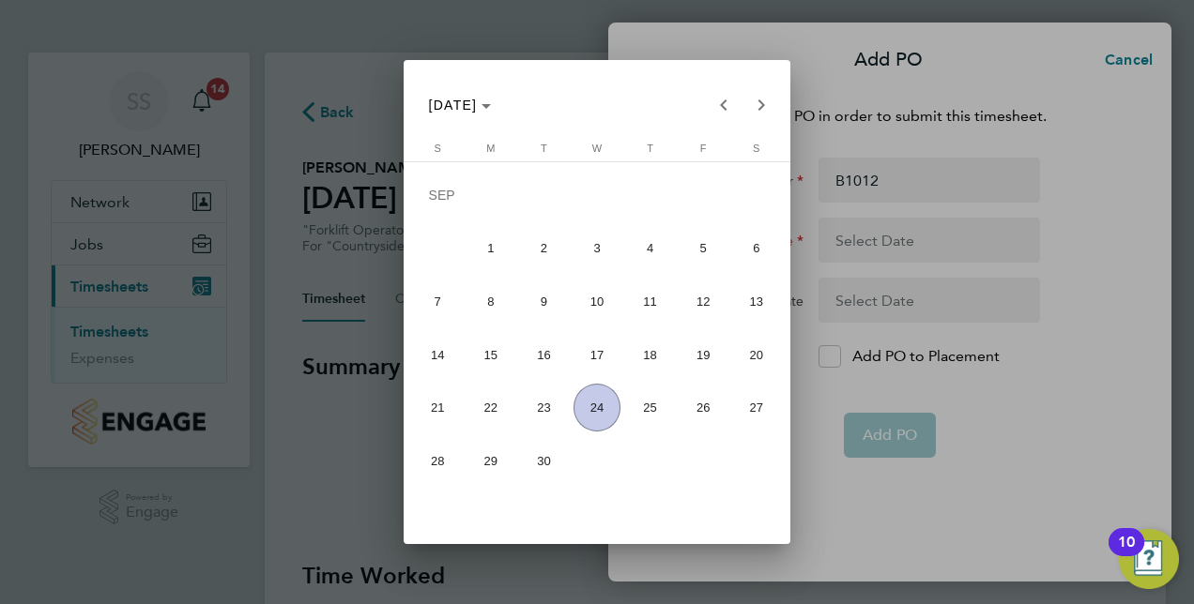
click at [537, 368] on span "16" at bounding box center [544, 355] width 48 height 48
type input "[DATE]"
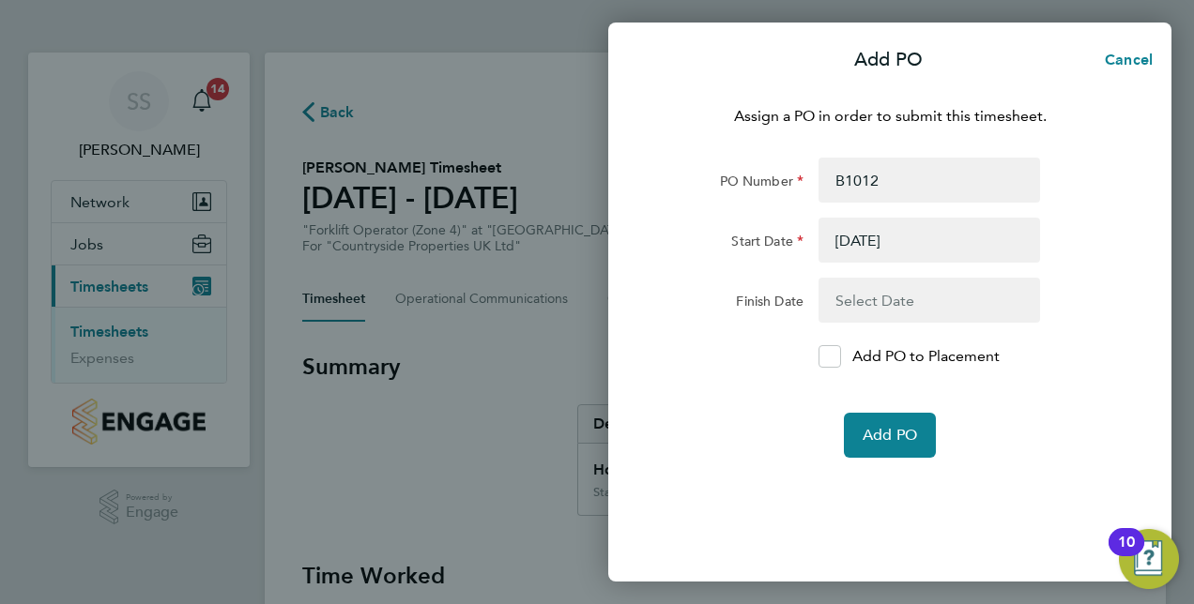
click at [907, 316] on button "button" at bounding box center [928, 300] width 221 height 45
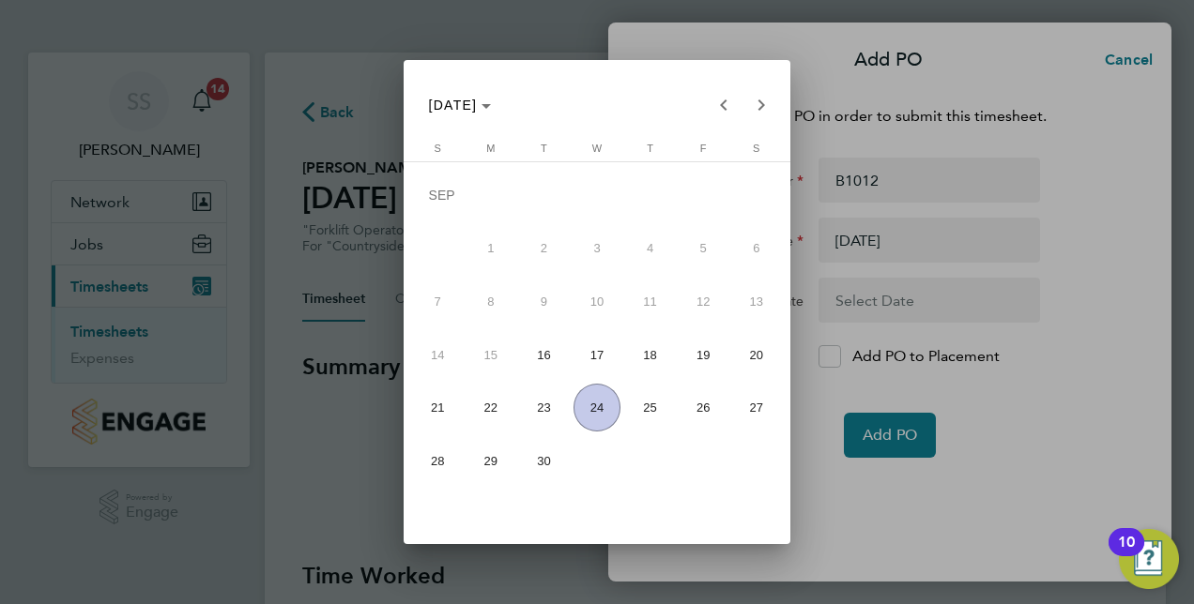
click at [648, 376] on span "18" at bounding box center [650, 355] width 48 height 48
type input "[DATE]"
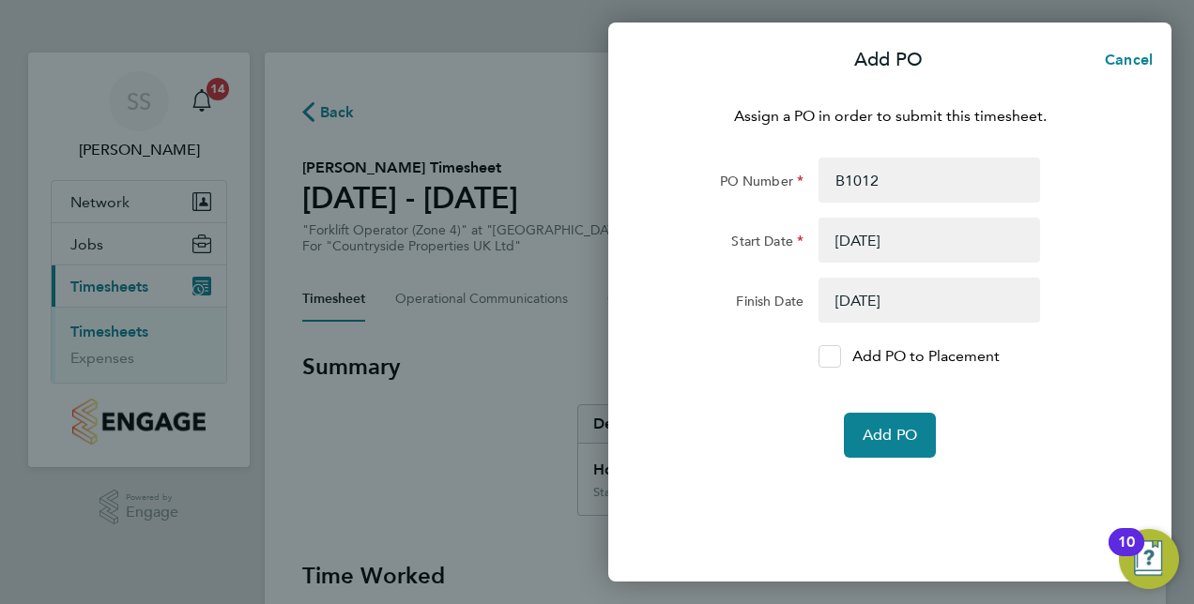
click at [833, 353] on icon at bounding box center [830, 357] width 14 height 12
click at [836, 357] on input "Add PO to Placement" at bounding box center [836, 357] width 0 height 0
click at [885, 440] on span "Add PO" at bounding box center [890, 435] width 54 height 19
click at [835, 359] on icon at bounding box center [829, 357] width 14 height 12
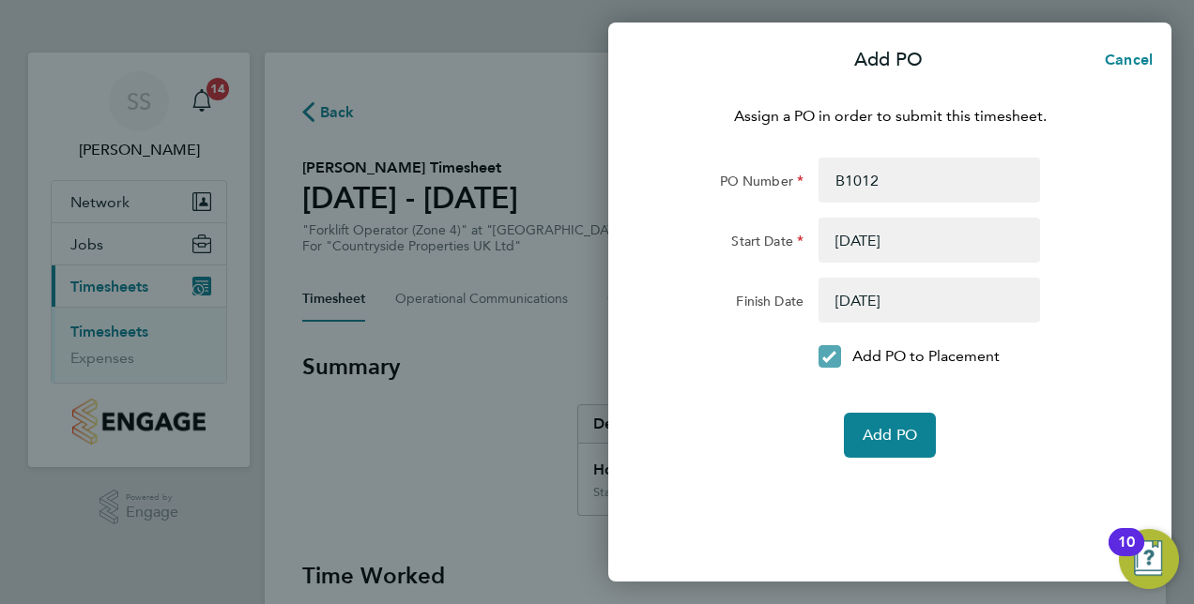
click at [836, 357] on input "Add PO to Placement" at bounding box center [836, 357] width 0 height 0
click at [903, 452] on button "Add PO" at bounding box center [890, 435] width 92 height 45
click at [1123, 62] on span "Cancel" at bounding box center [1125, 60] width 53 height 18
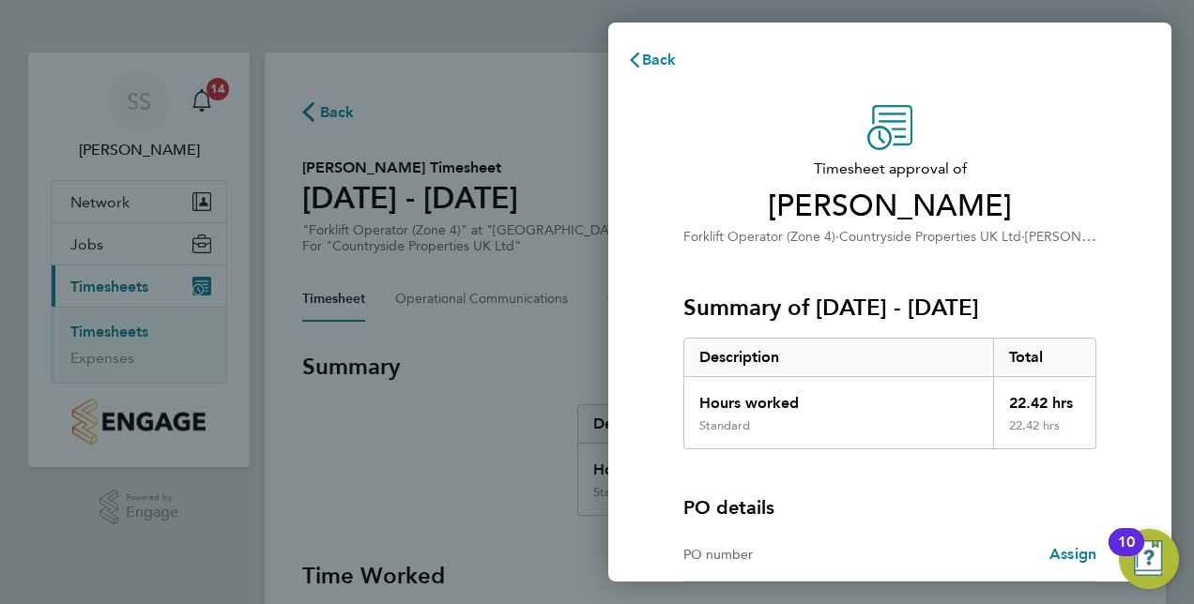
click at [580, 173] on div "Back Timesheet approval of [PERSON_NAME] Forklift Operator (Zone 4) · Countrysi…" at bounding box center [597, 302] width 1194 height 604
click at [657, 65] on span "Back" at bounding box center [659, 60] width 35 height 18
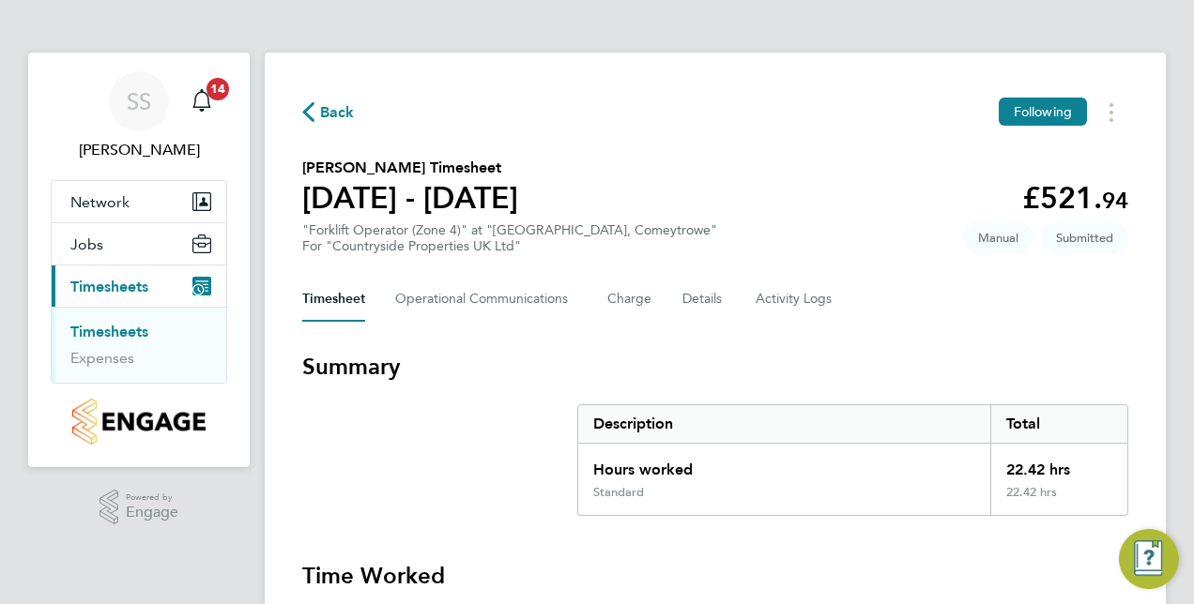
click at [580, 143] on div "Back Following [PERSON_NAME] Timesheet [DATE] - [DATE] £521. 94 "Forklift Opera…" at bounding box center [715, 606] width 901 height 1107
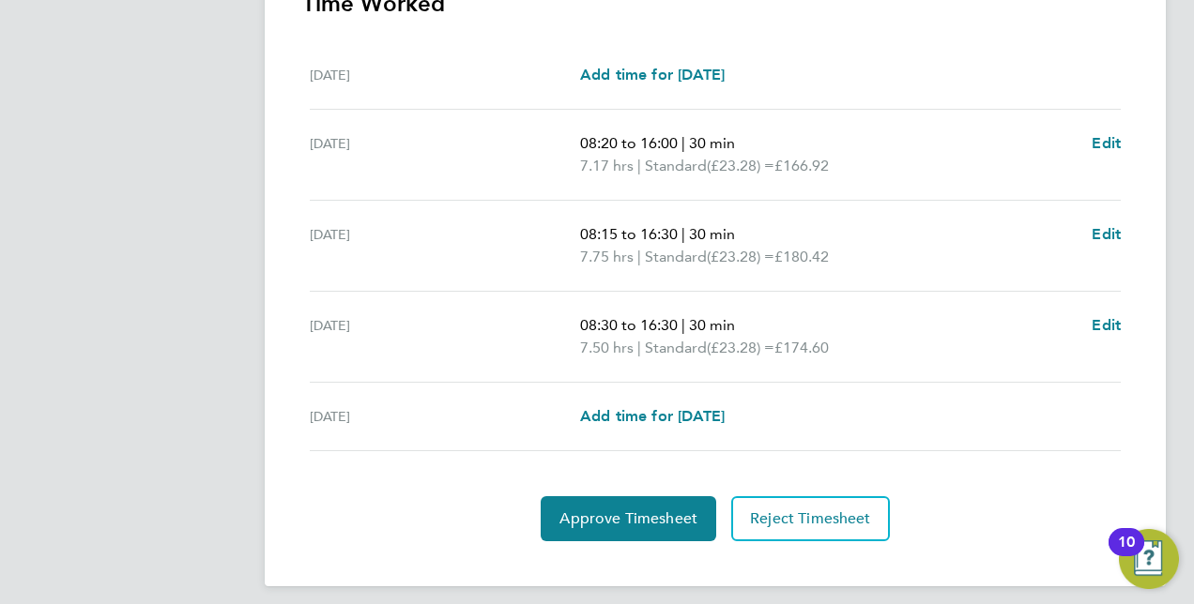
scroll to position [582, 0]
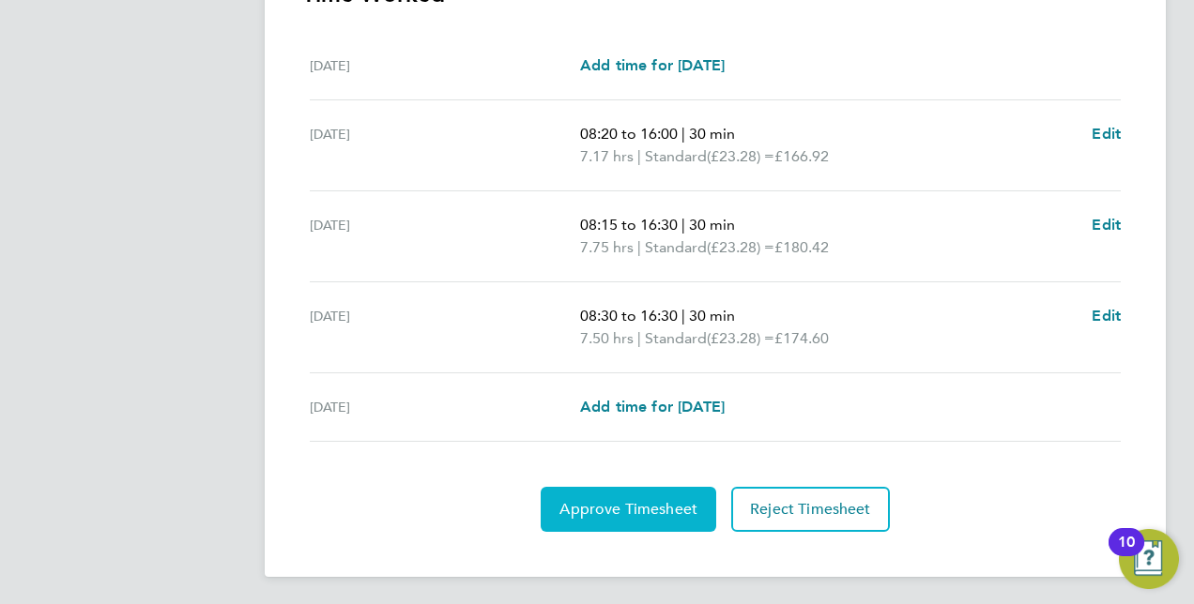
click at [652, 505] on span "Approve Timesheet" at bounding box center [628, 509] width 138 height 19
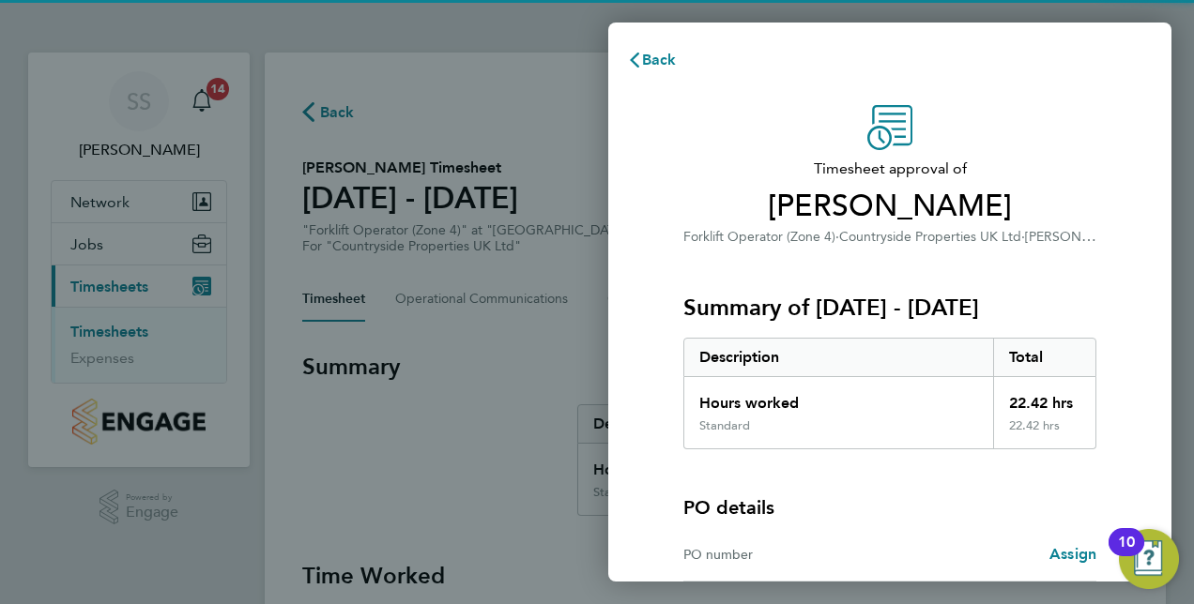
click at [733, 314] on h3 "Summary of [DATE] - [DATE]" at bounding box center [889, 308] width 413 height 30
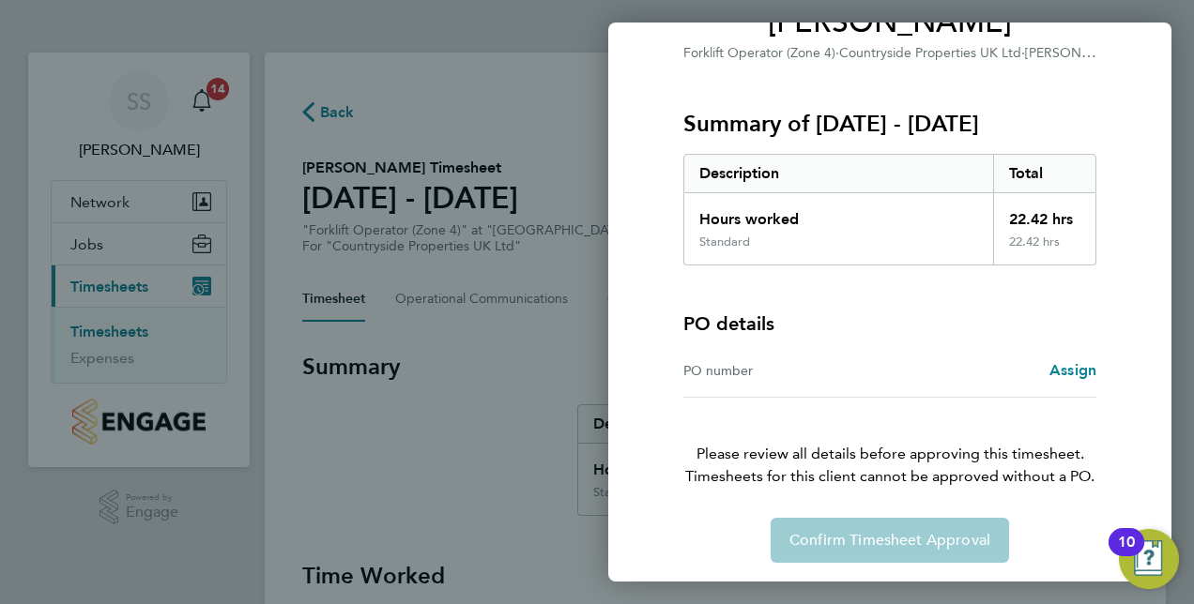
scroll to position [186, 0]
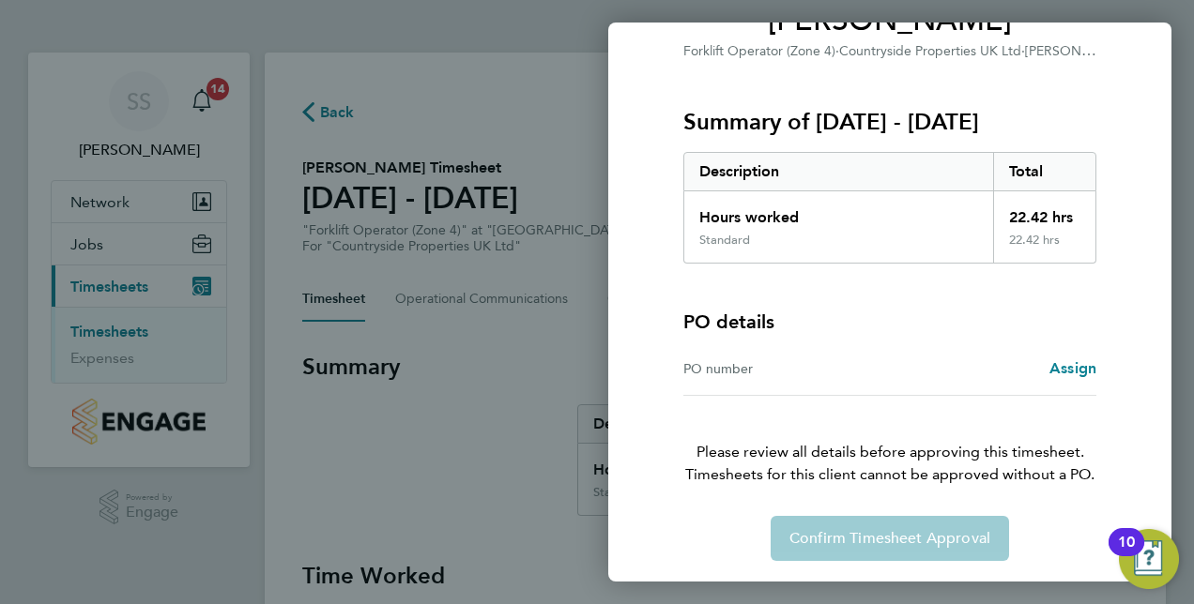
click at [464, 145] on div "Back Timesheet approval of [PERSON_NAME] Forklift Operator (Zone 4) · Countrysi…" at bounding box center [597, 302] width 1194 height 604
click at [1074, 363] on span "Assign" at bounding box center [1072, 368] width 47 height 18
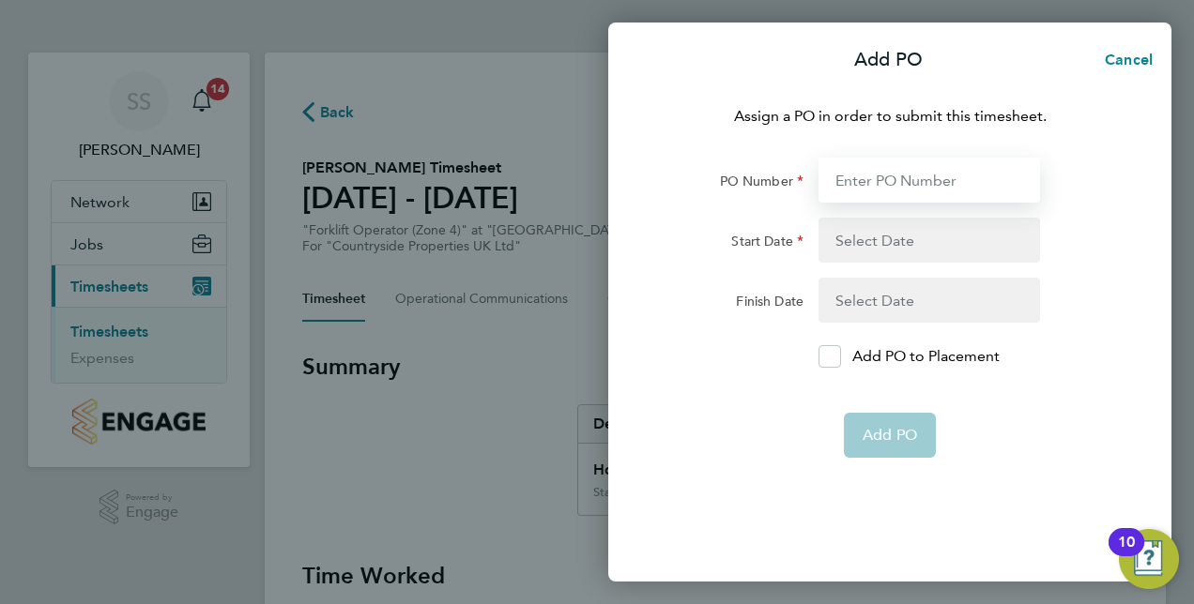
click at [920, 191] on input "PO Number" at bounding box center [928, 180] width 221 height 45
type input "B1012"
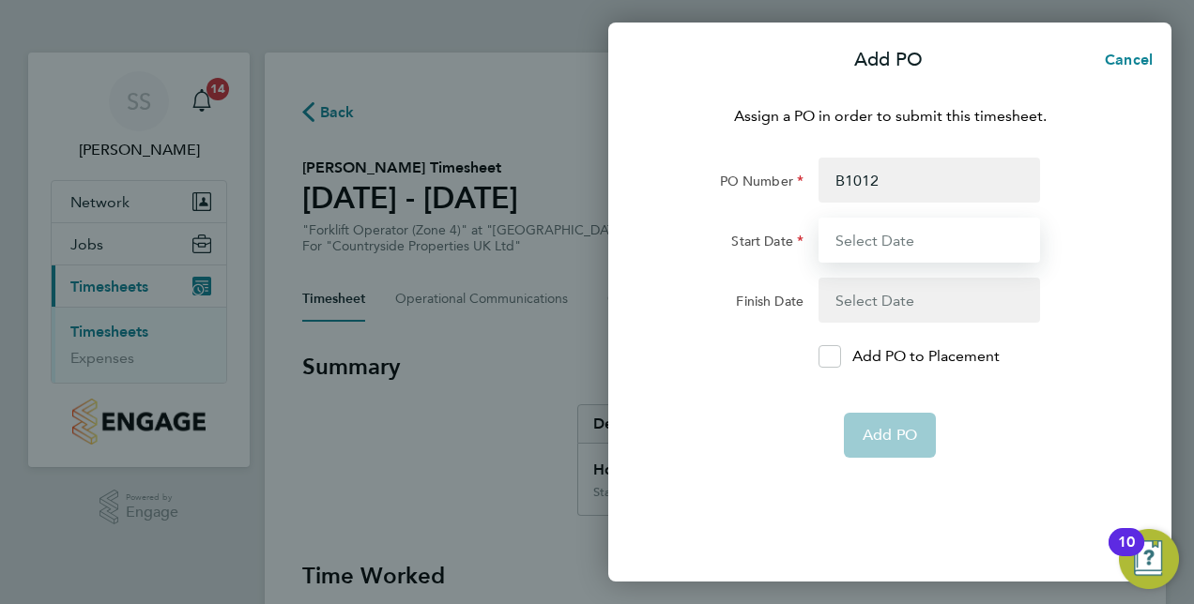
type input "[DATE]"
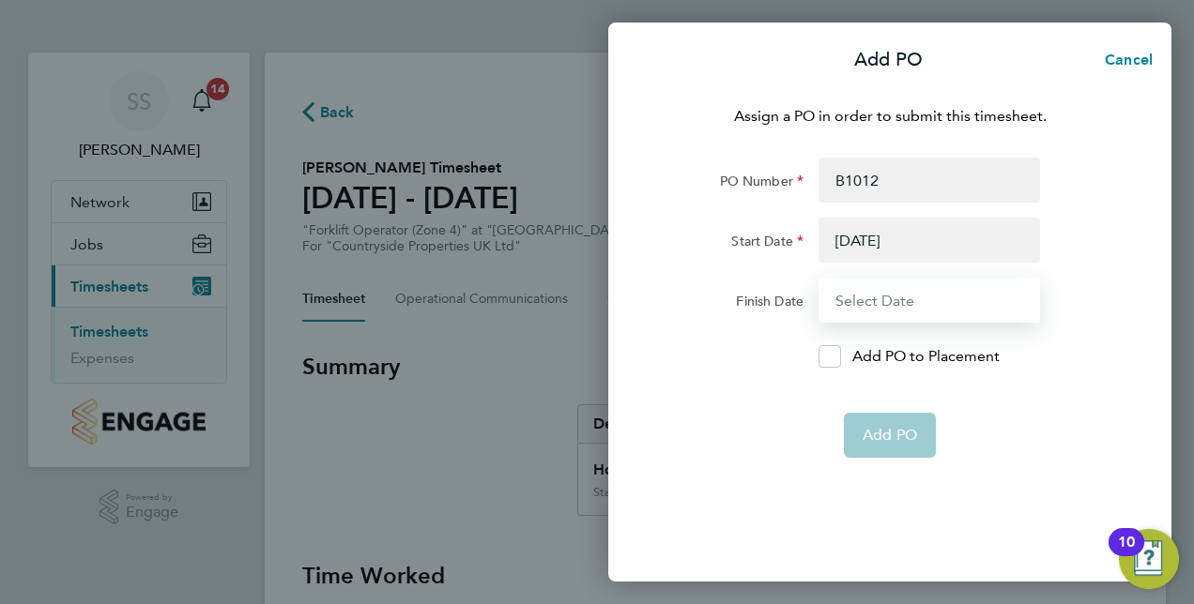
type input "[DATE]"
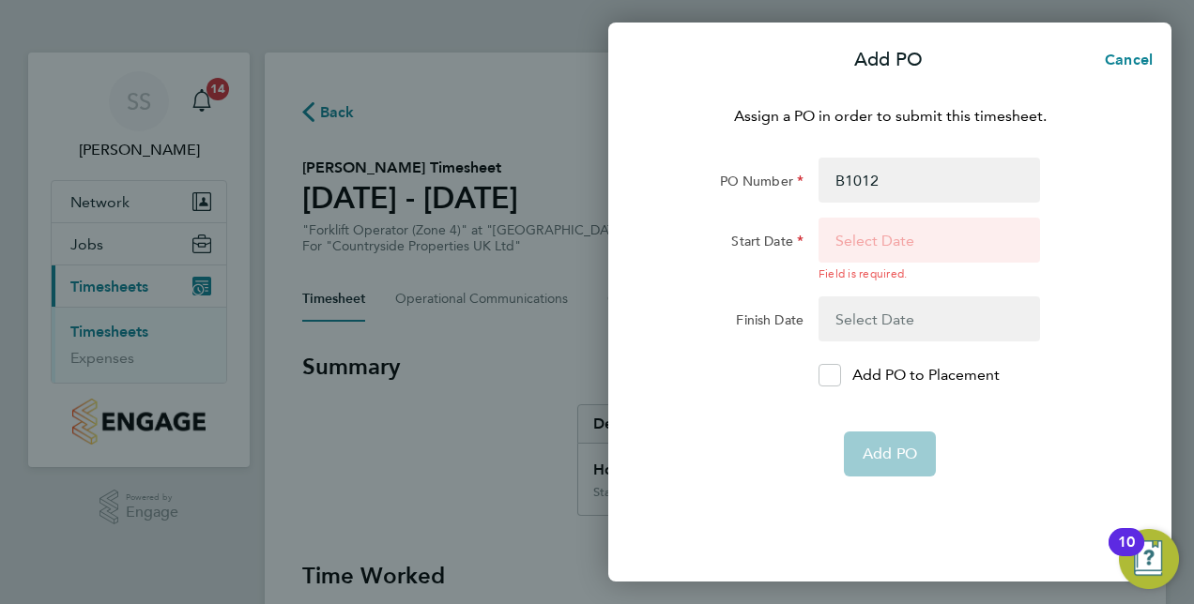
click at [914, 237] on button "button" at bounding box center [928, 250] width 221 height 64
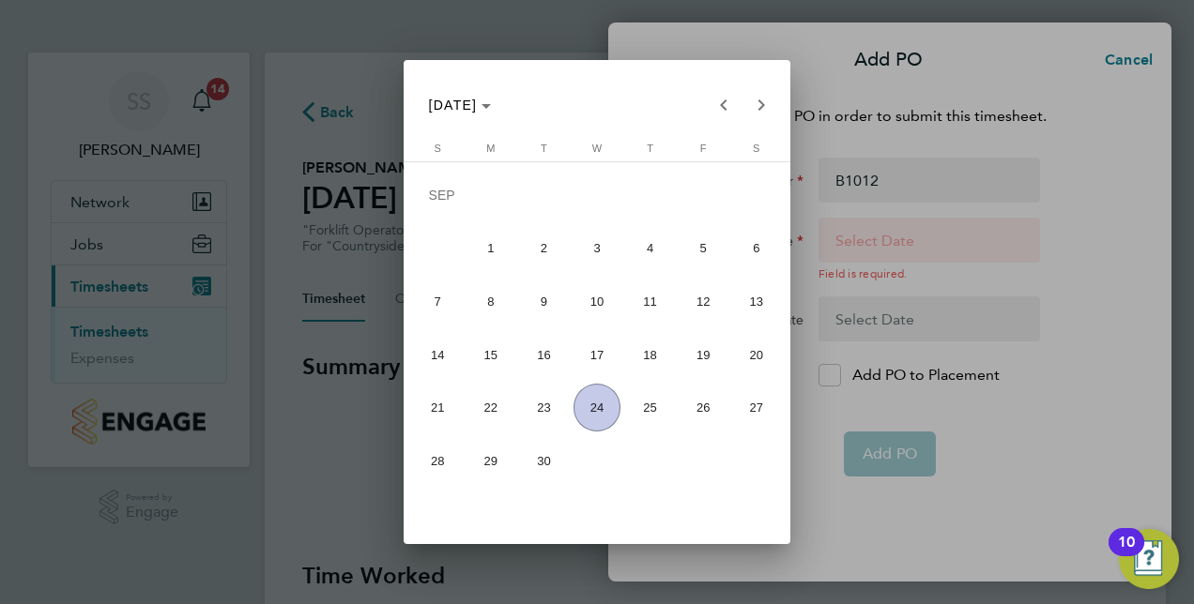
click at [499, 364] on span "15" at bounding box center [490, 355] width 48 height 48
type input "[DATE]"
